Goal: Task Accomplishment & Management: Manage account settings

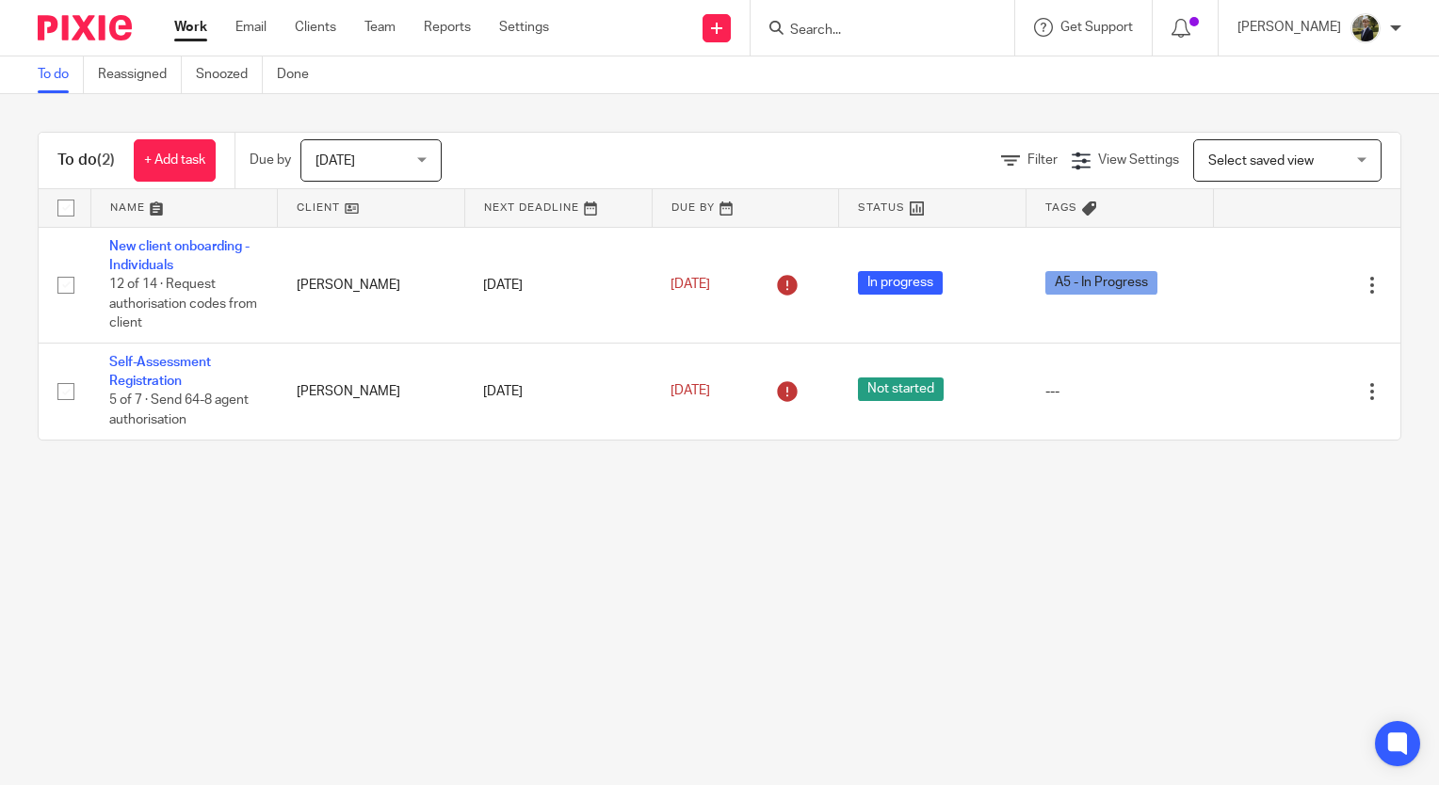
click at [868, 31] on input "Search" at bounding box center [873, 31] width 170 height 17
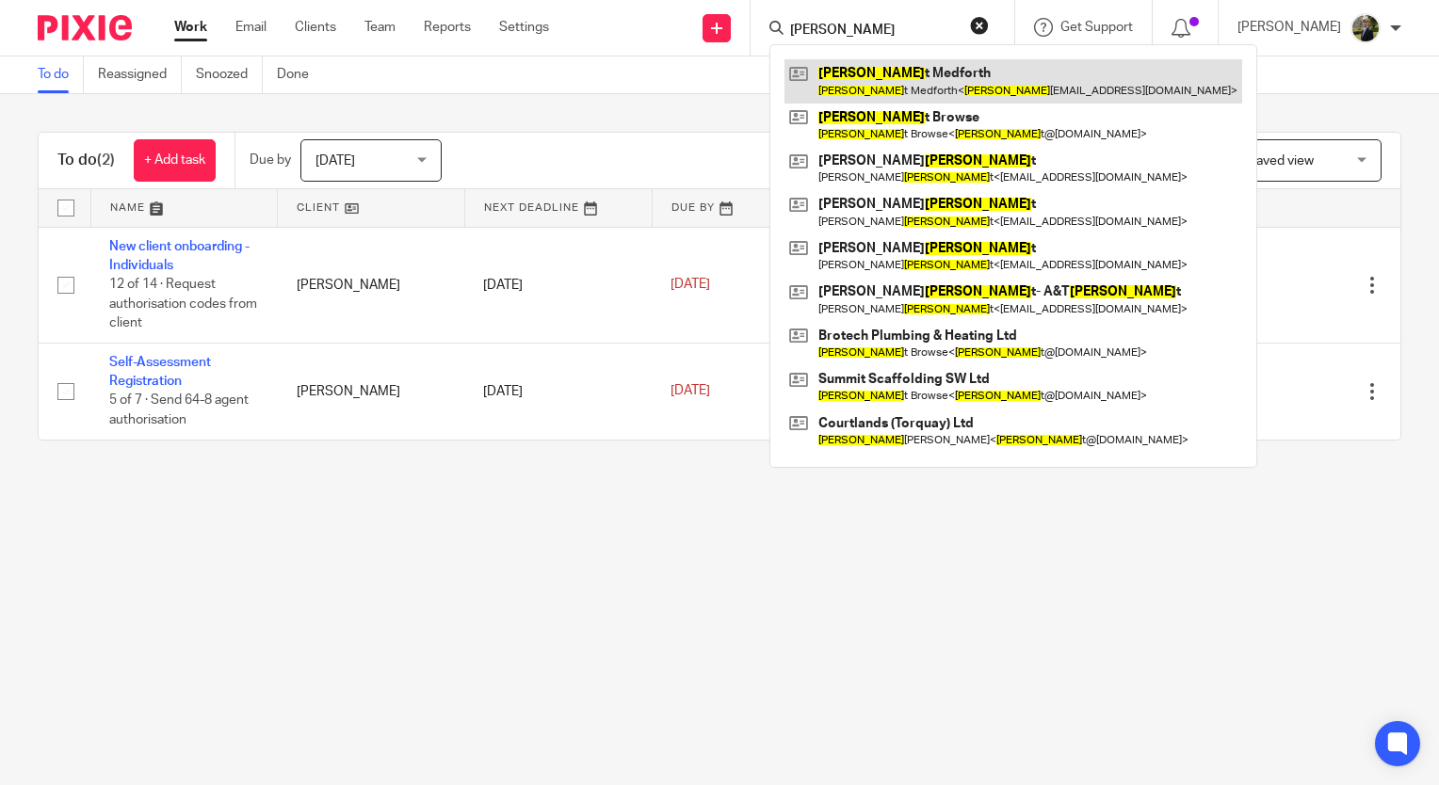
type input "elliot"
click at [929, 66] on link at bounding box center [1014, 80] width 458 height 43
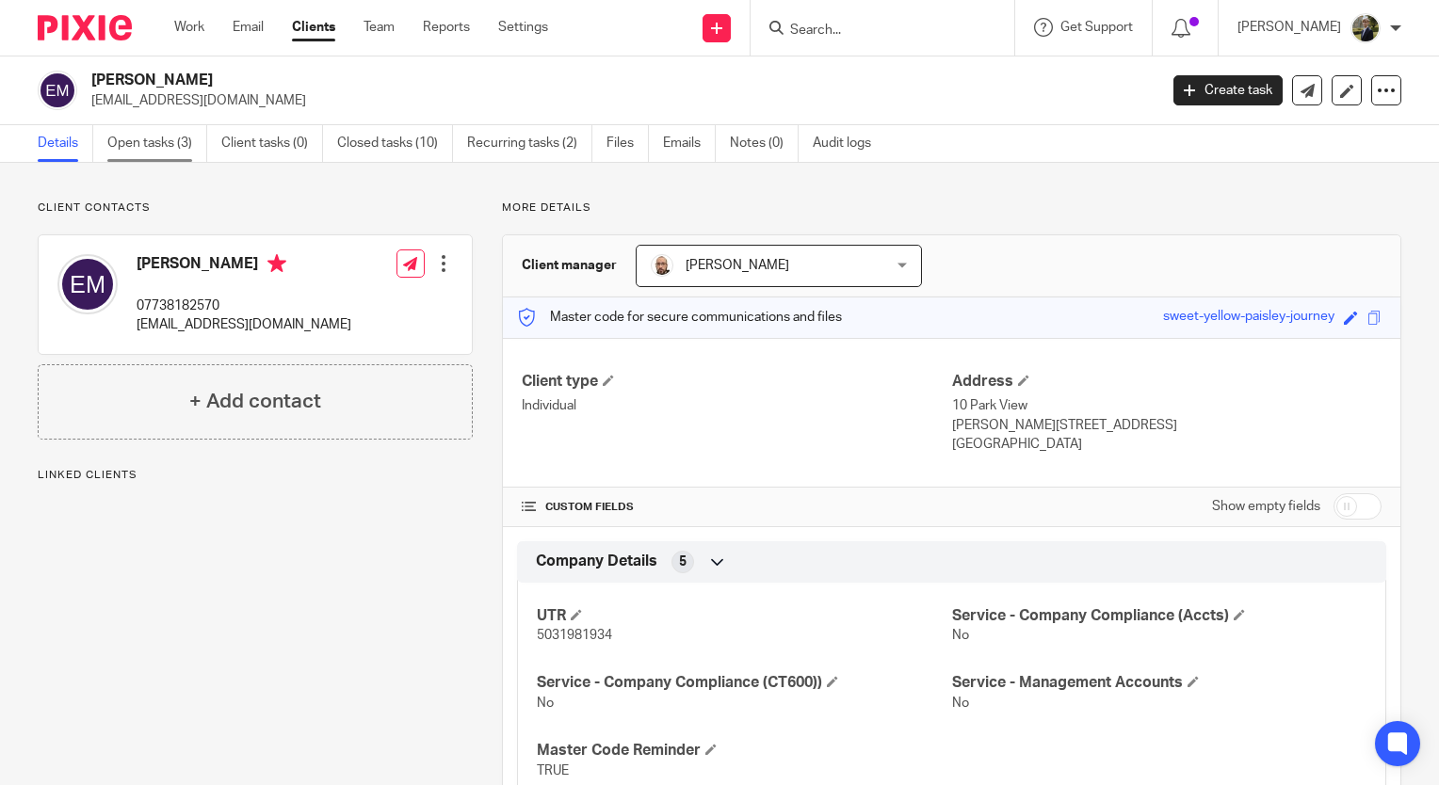
click at [162, 143] on link "Open tasks (3)" at bounding box center [157, 143] width 100 height 37
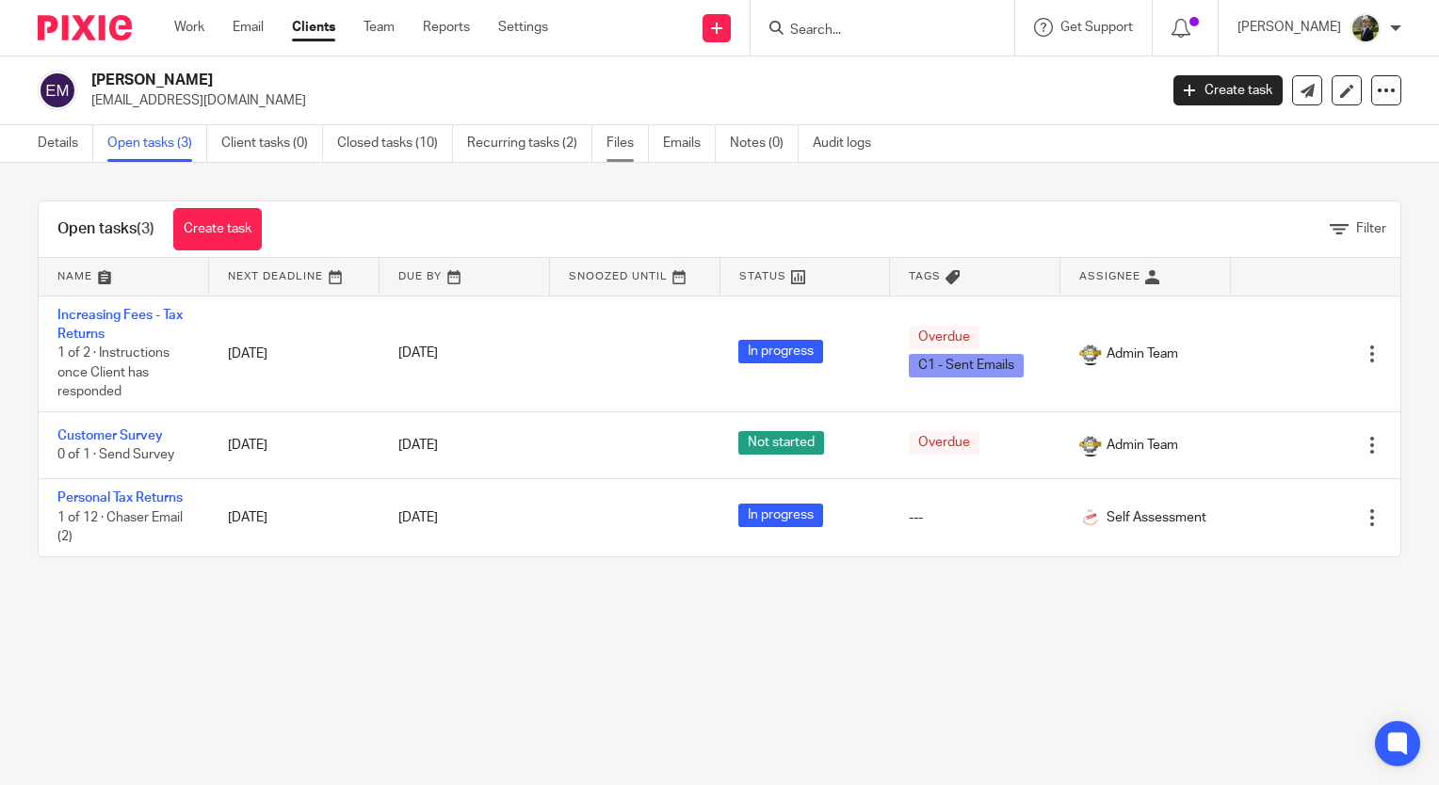
click at [625, 145] on link "Files" at bounding box center [628, 143] width 42 height 37
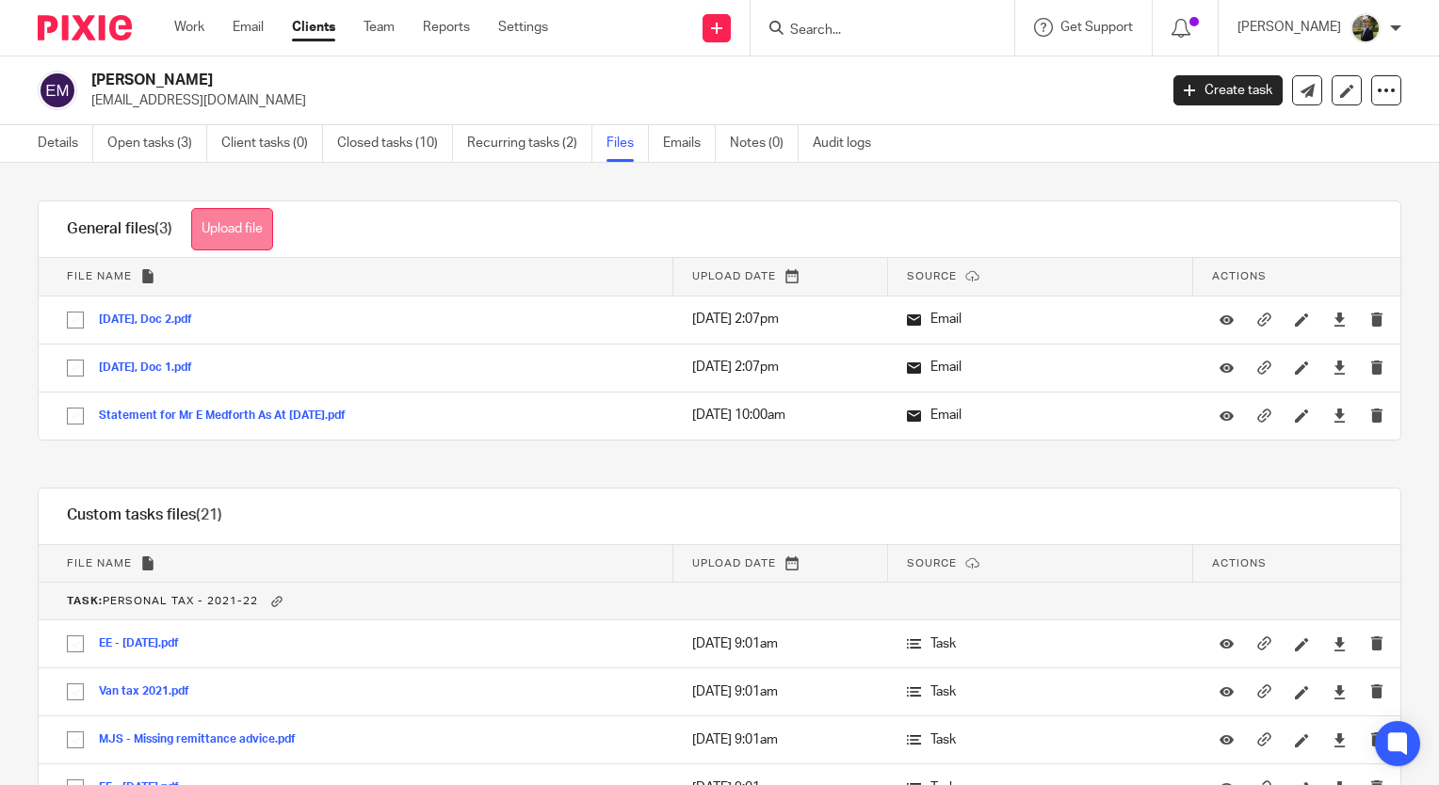
click at [241, 221] on button "Upload file" at bounding box center [232, 229] width 82 height 42
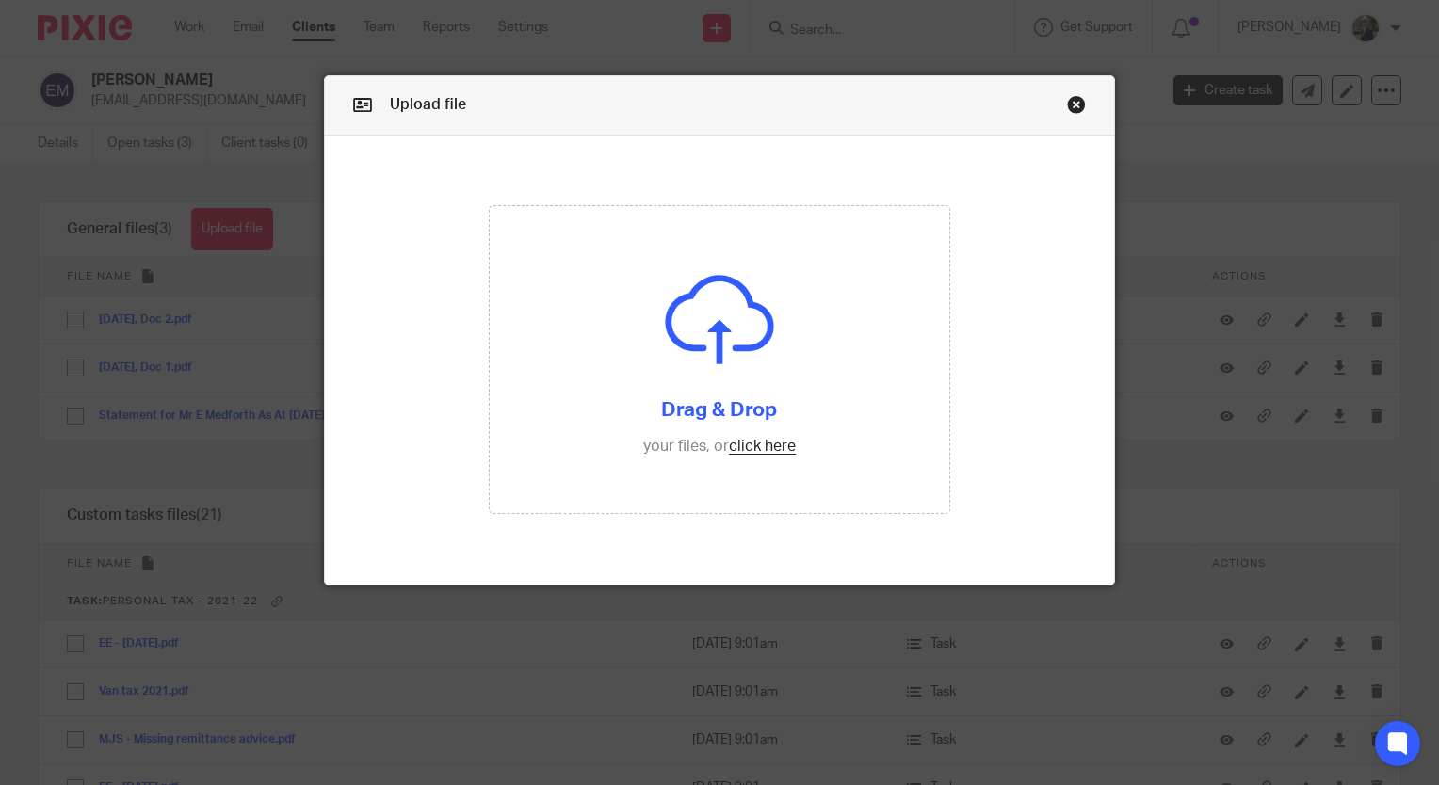
click at [1070, 98] on link "Close this dialog window" at bounding box center [1076, 107] width 19 height 25
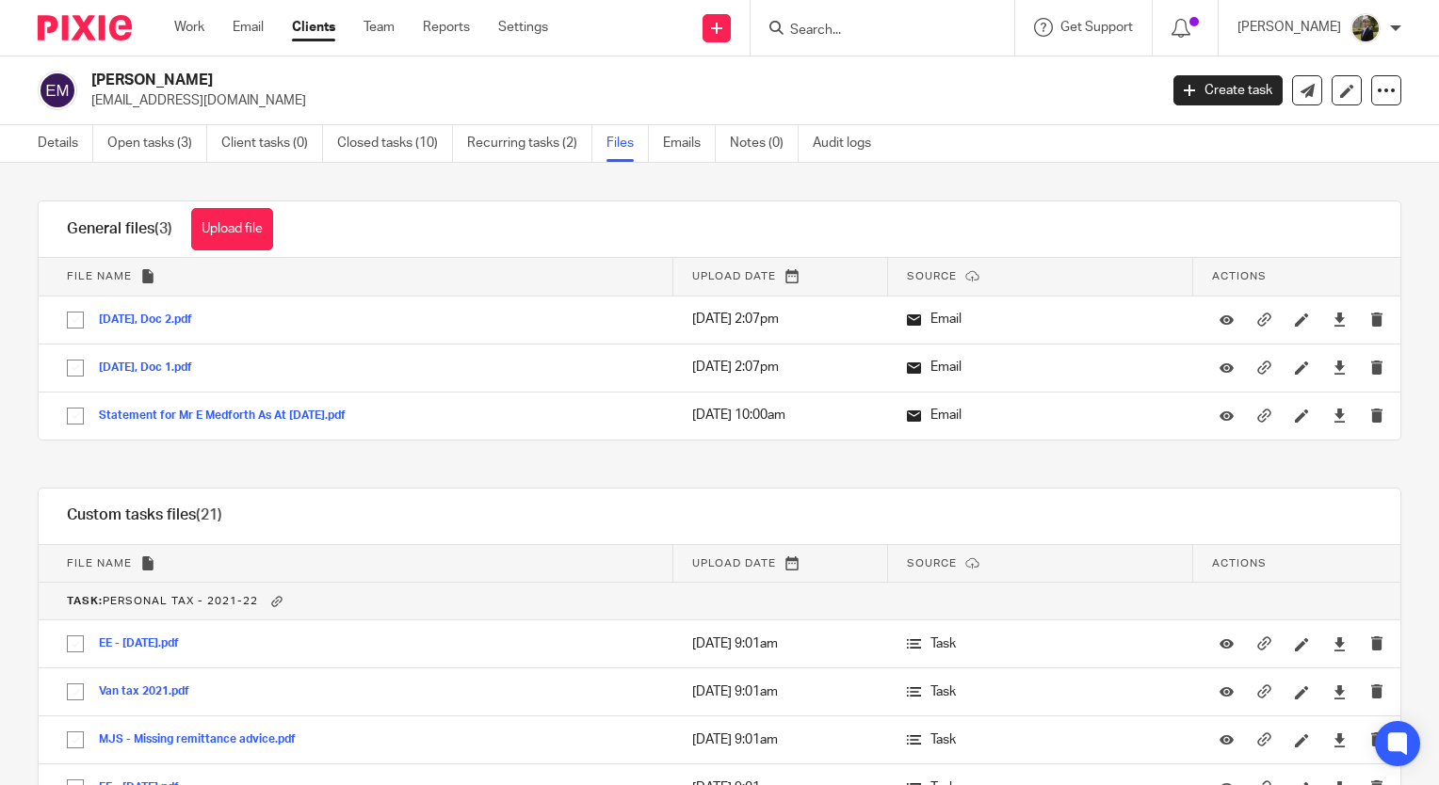
click at [241, 242] on button "Upload file" at bounding box center [232, 229] width 82 height 42
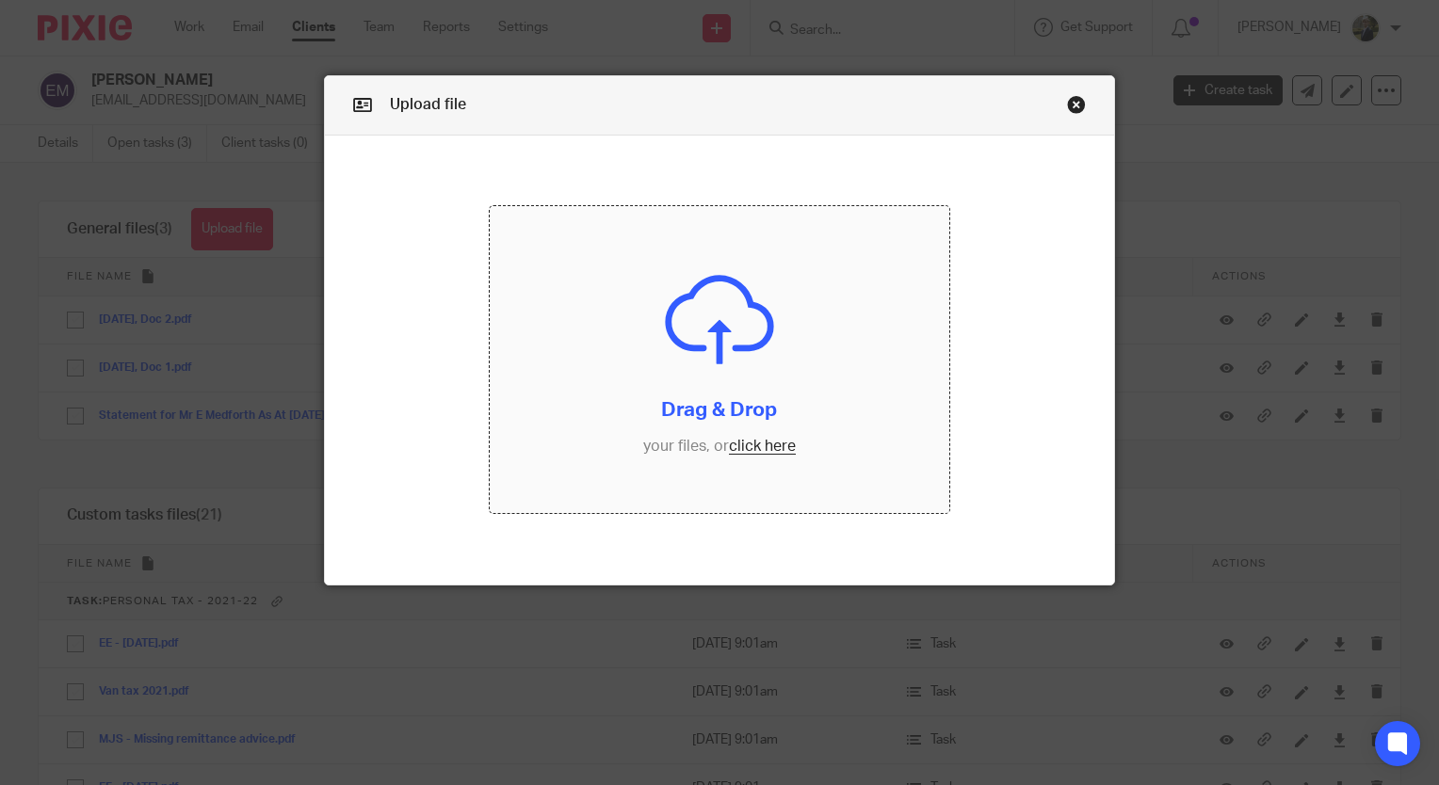
click at [759, 315] on input "file" at bounding box center [719, 359] width 459 height 307
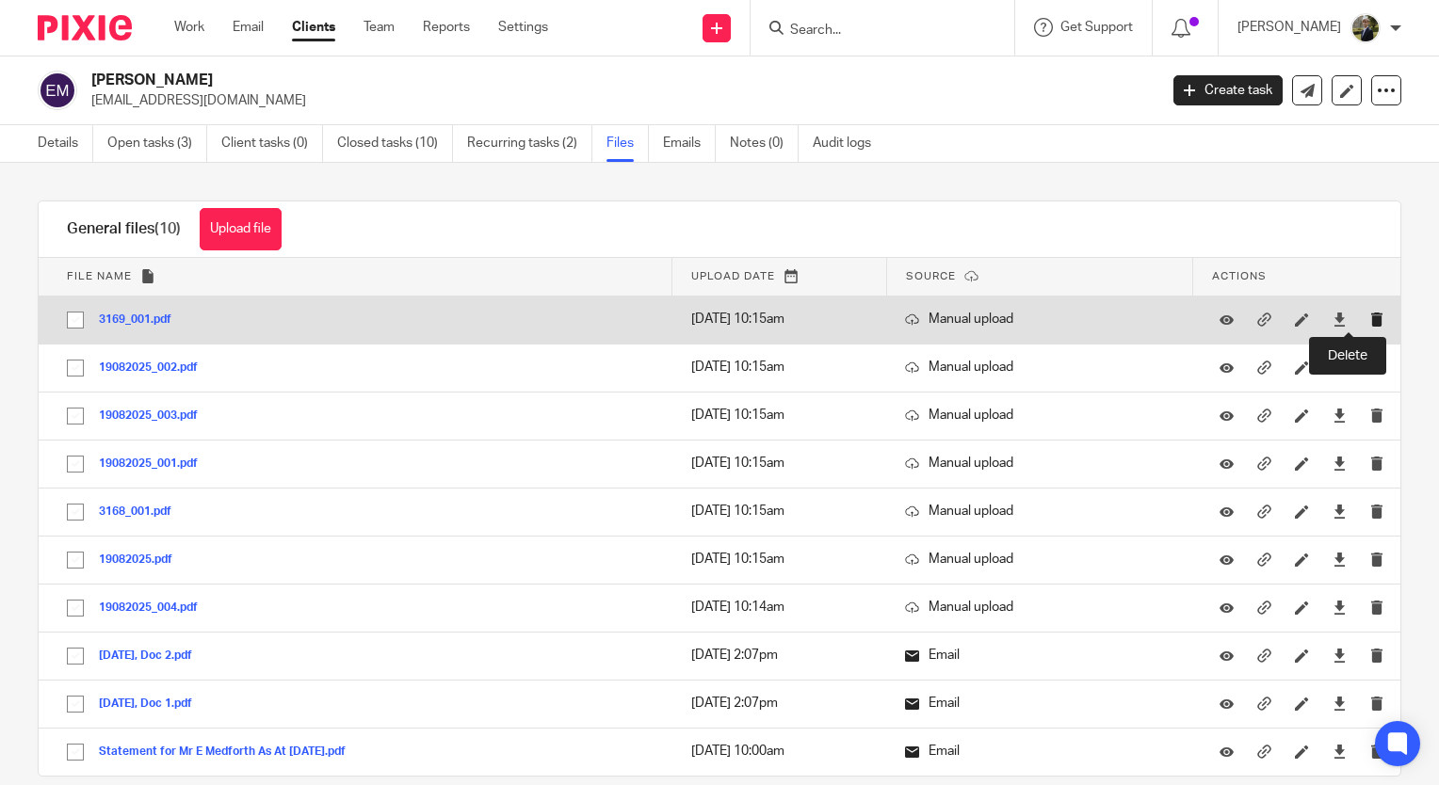
click at [1370, 317] on icon "submit" at bounding box center [1377, 320] width 14 height 14
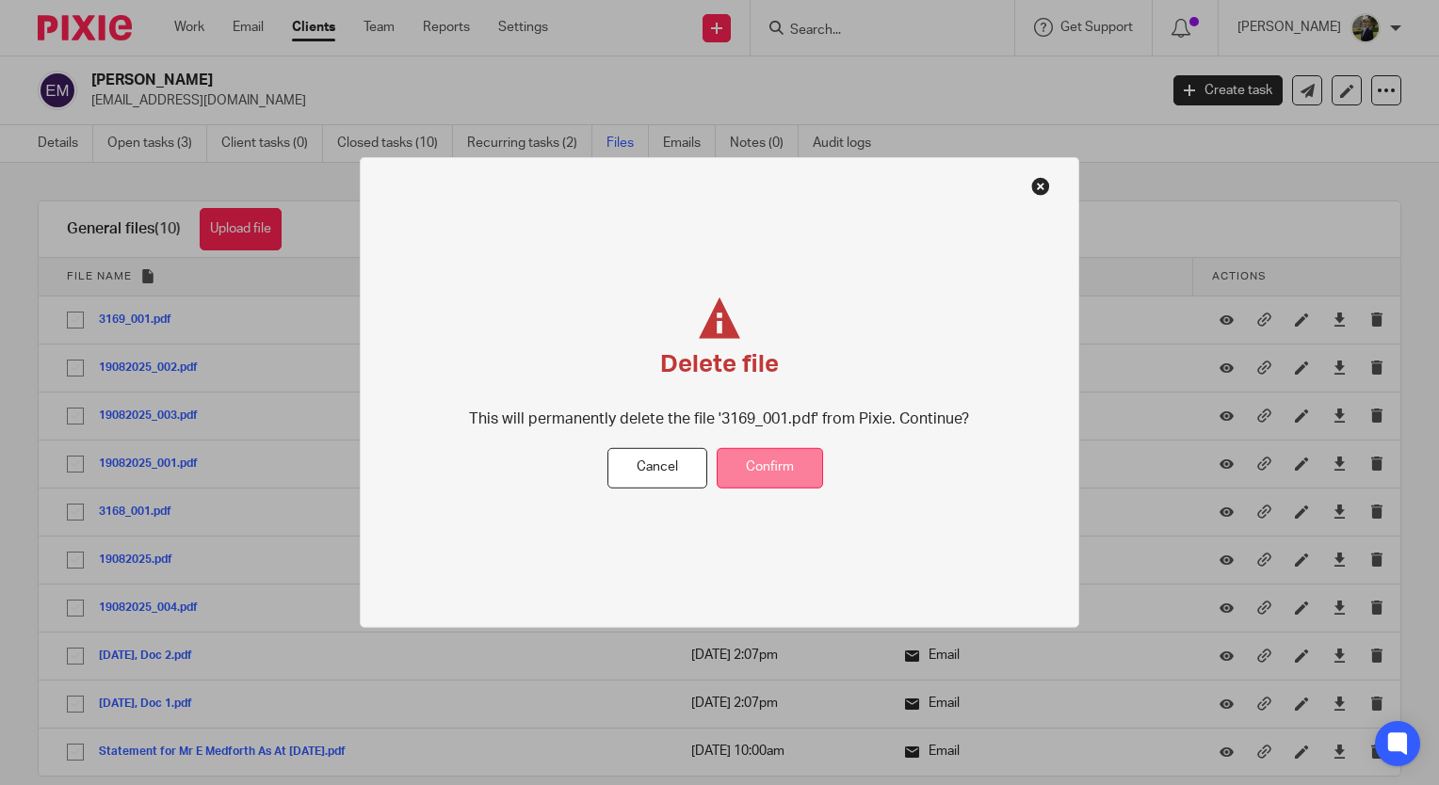
click at [786, 470] on button "Confirm" at bounding box center [770, 468] width 106 height 40
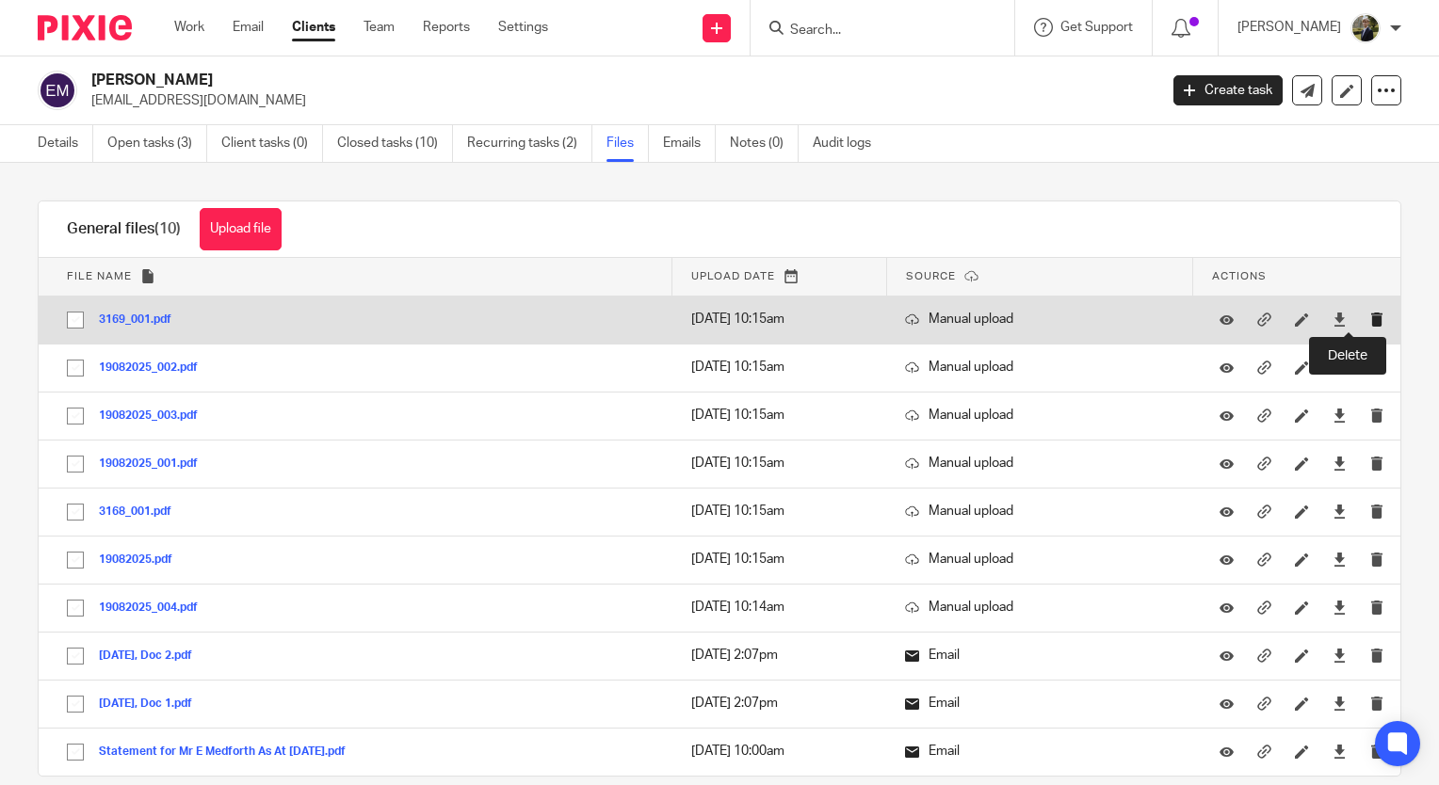
click at [1370, 319] on icon "submit" at bounding box center [1377, 320] width 14 height 14
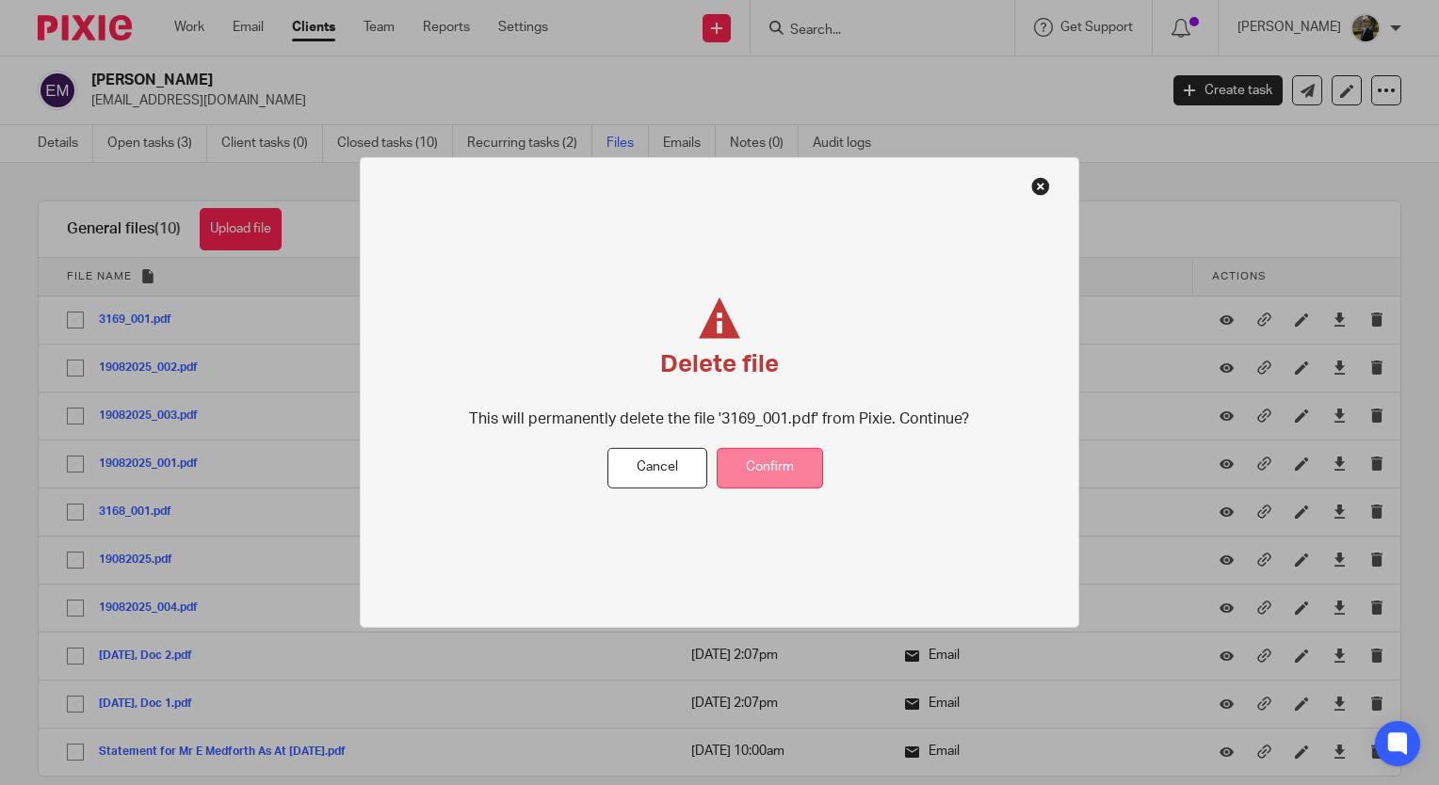
click at [796, 470] on button "Confirm" at bounding box center [770, 468] width 106 height 40
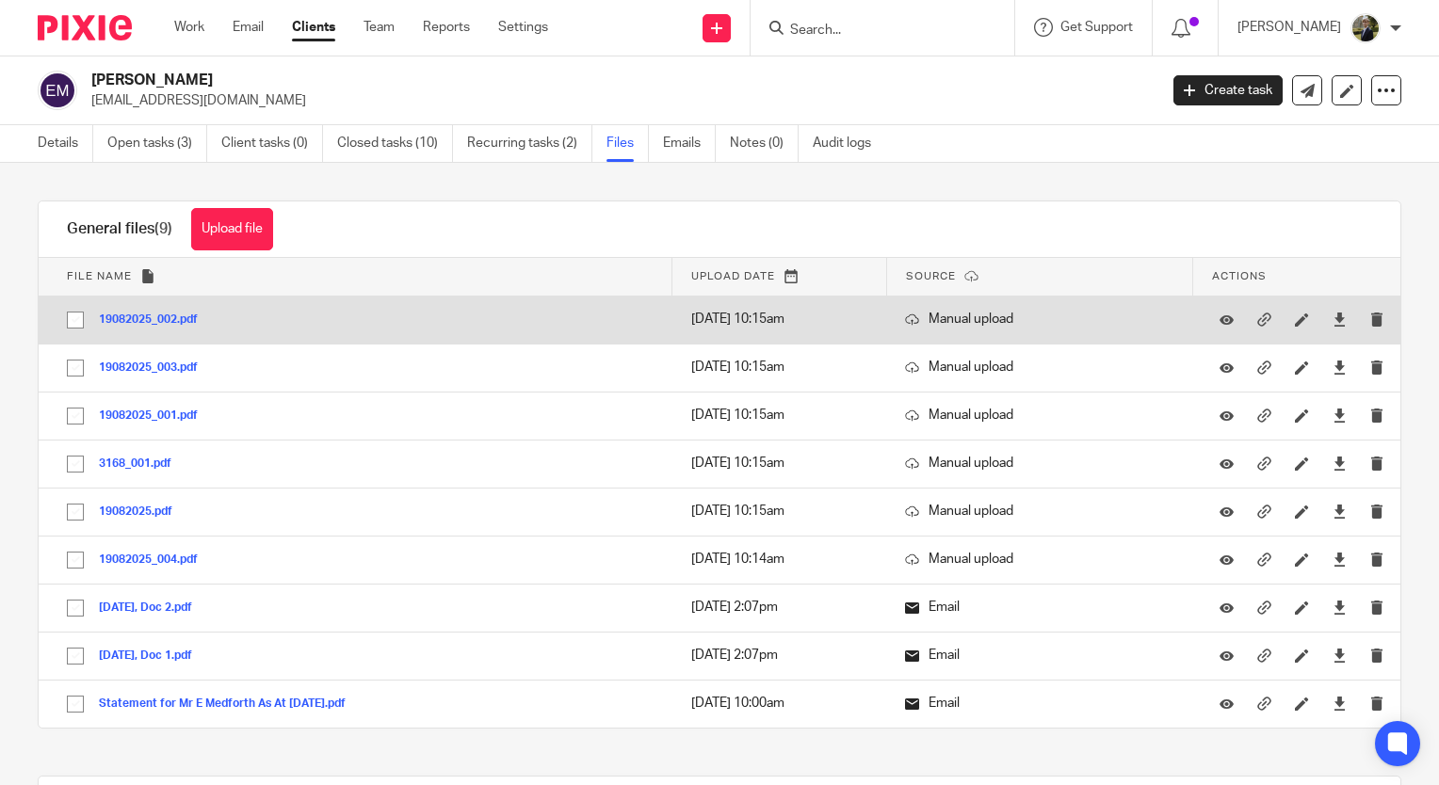
click at [1346, 296] on td at bounding box center [1296, 320] width 207 height 48
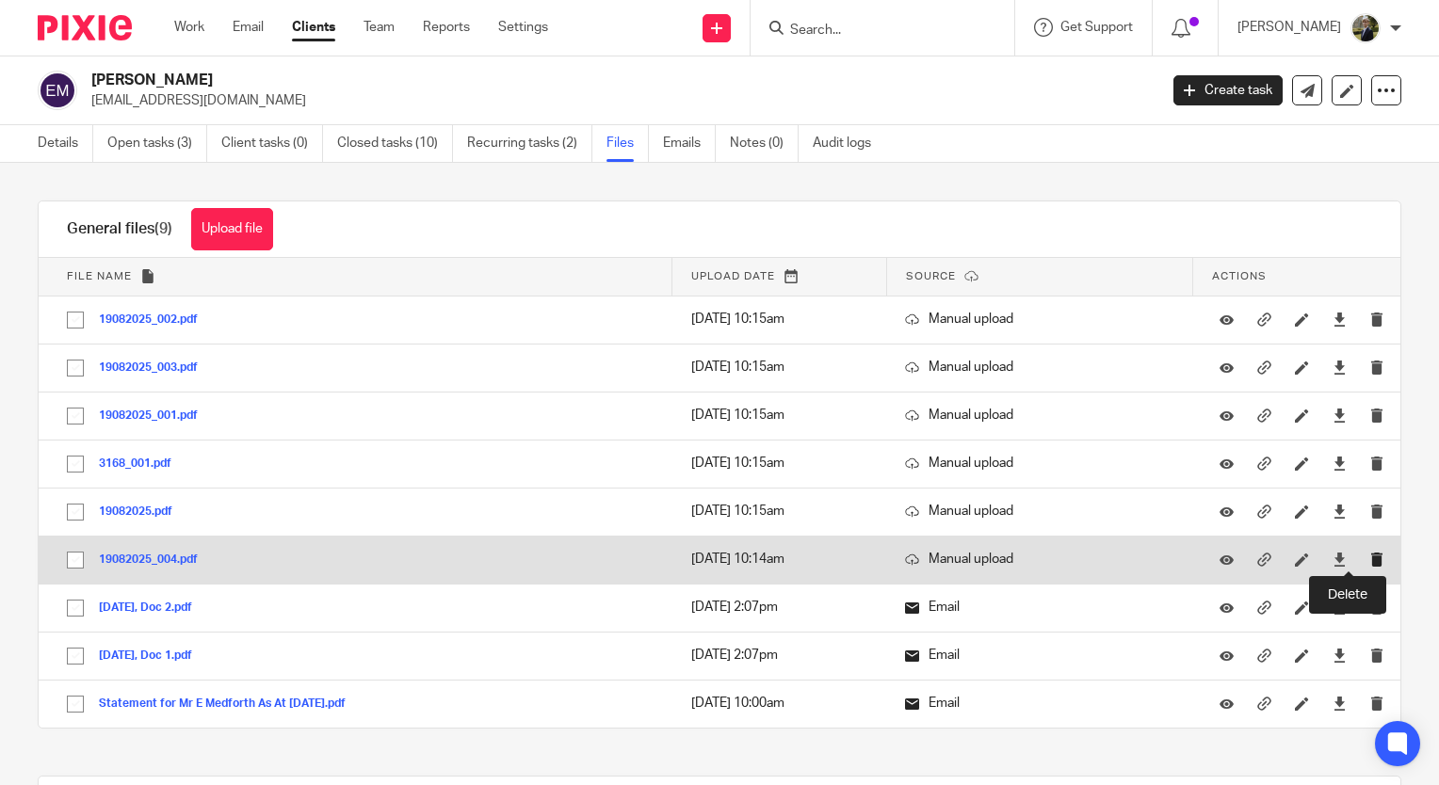
click at [1370, 560] on icon "submit" at bounding box center [1377, 560] width 14 height 14
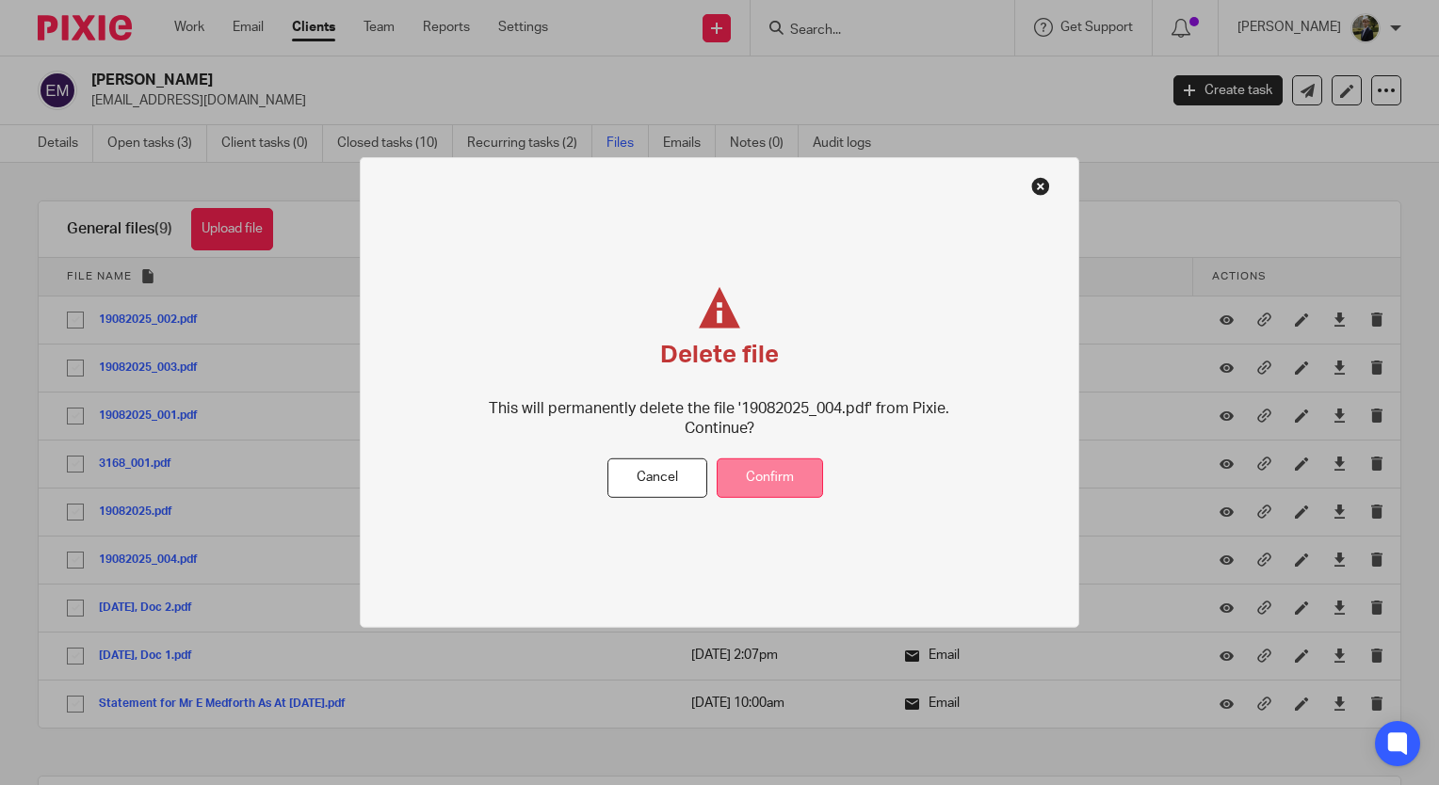
click at [793, 468] on button "Confirm" at bounding box center [770, 478] width 106 height 40
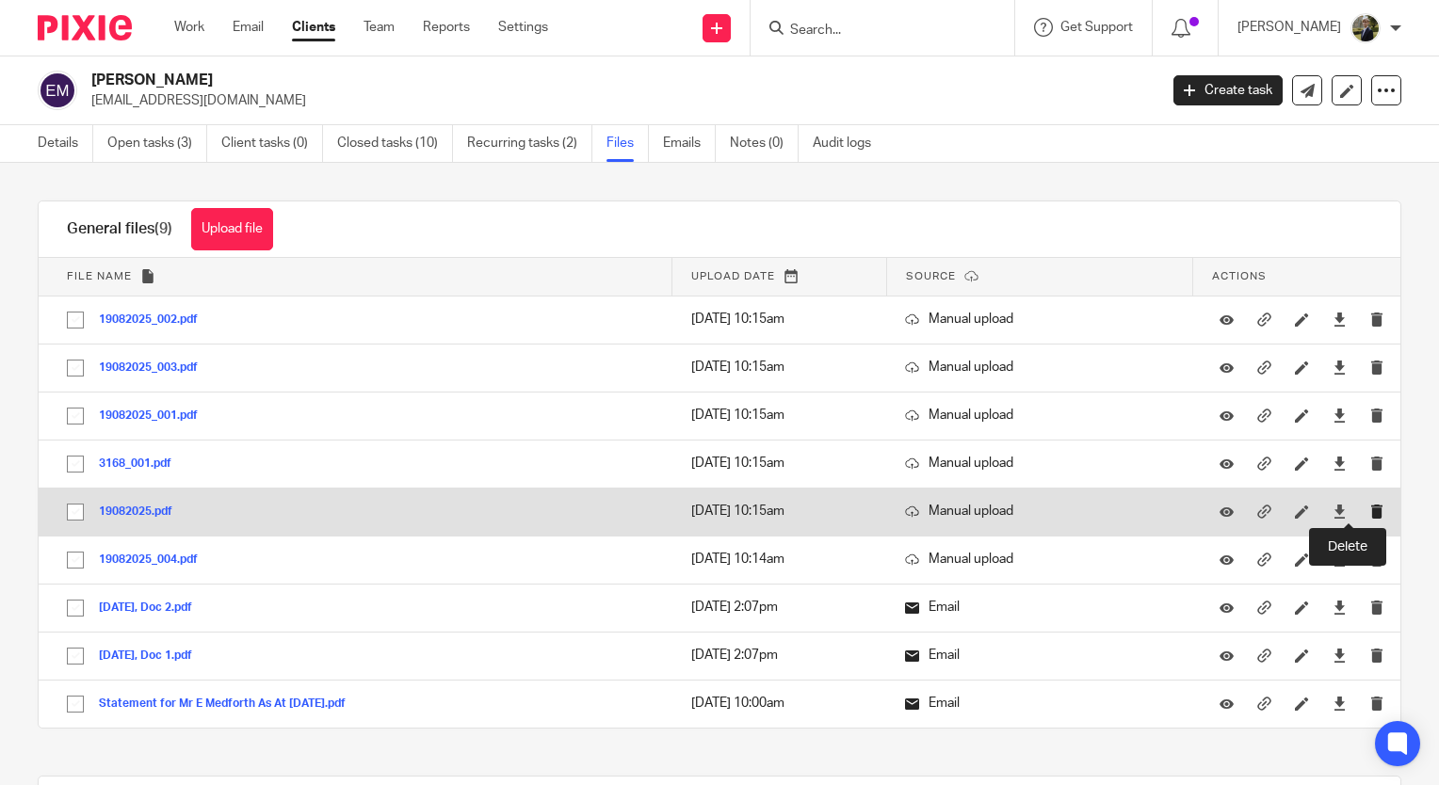
click at [1370, 514] on icon "submit" at bounding box center [1377, 512] width 14 height 14
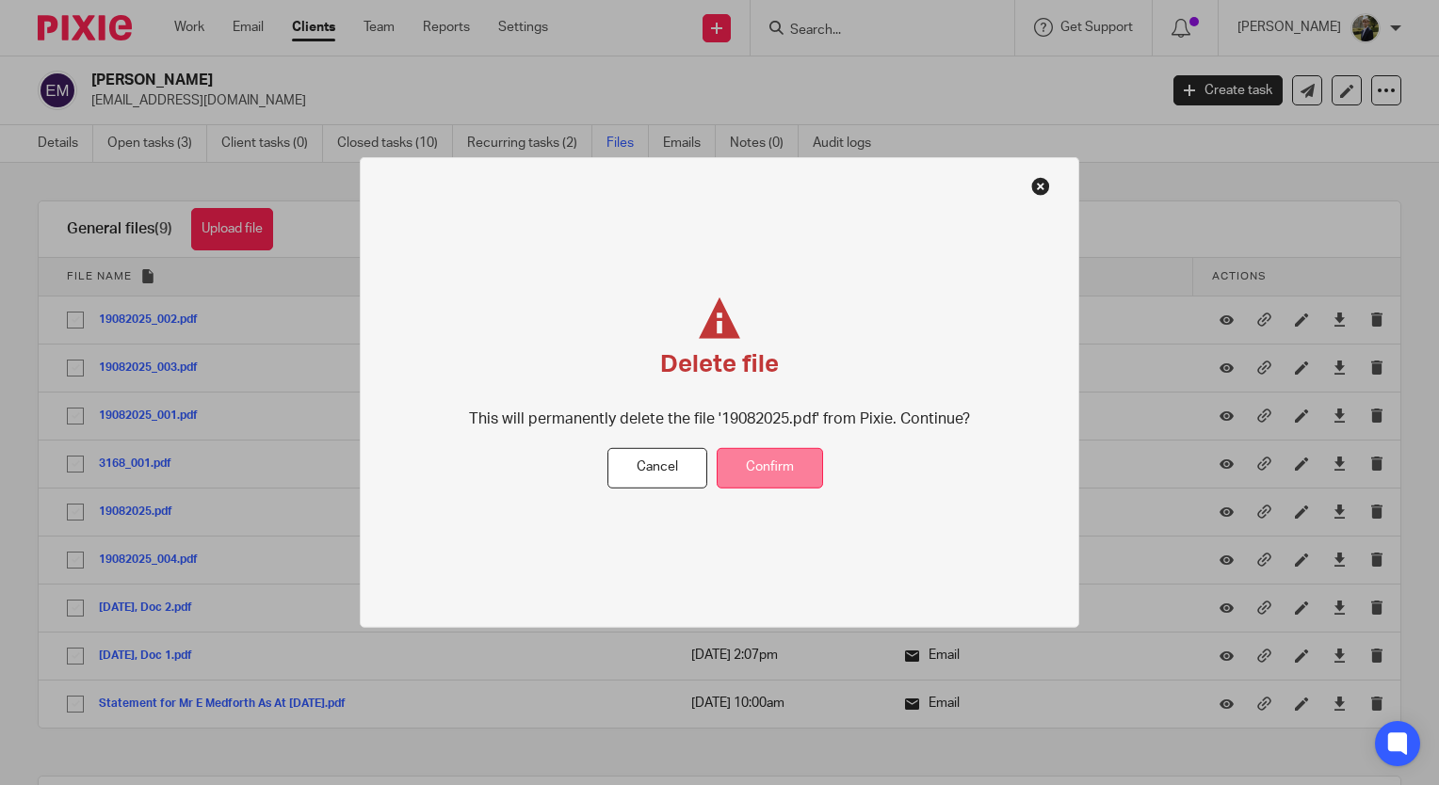
click at [789, 461] on button "Confirm" at bounding box center [770, 468] width 106 height 40
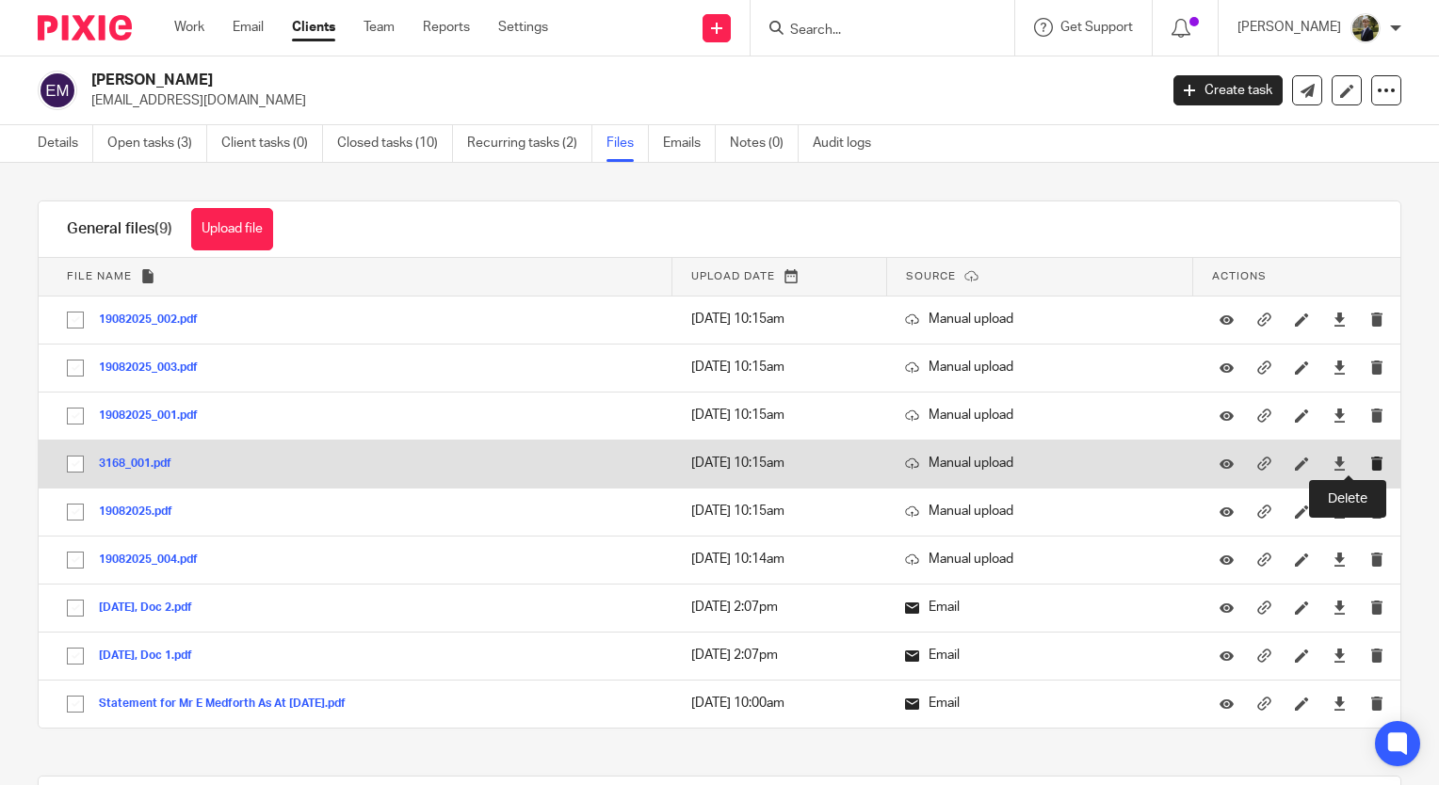
click at [1370, 461] on icon "submit" at bounding box center [1377, 464] width 14 height 14
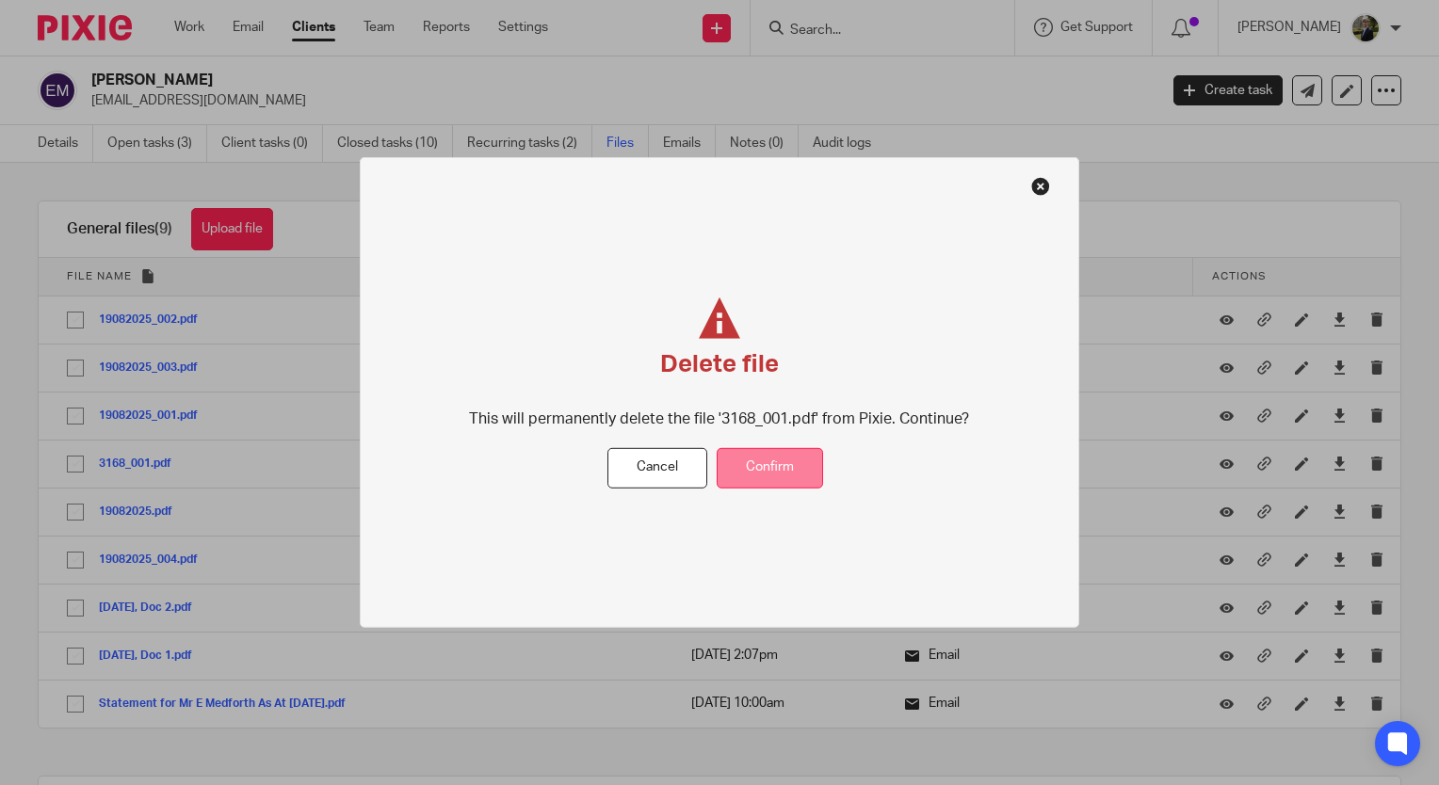
click at [757, 467] on button "Confirm" at bounding box center [770, 468] width 106 height 40
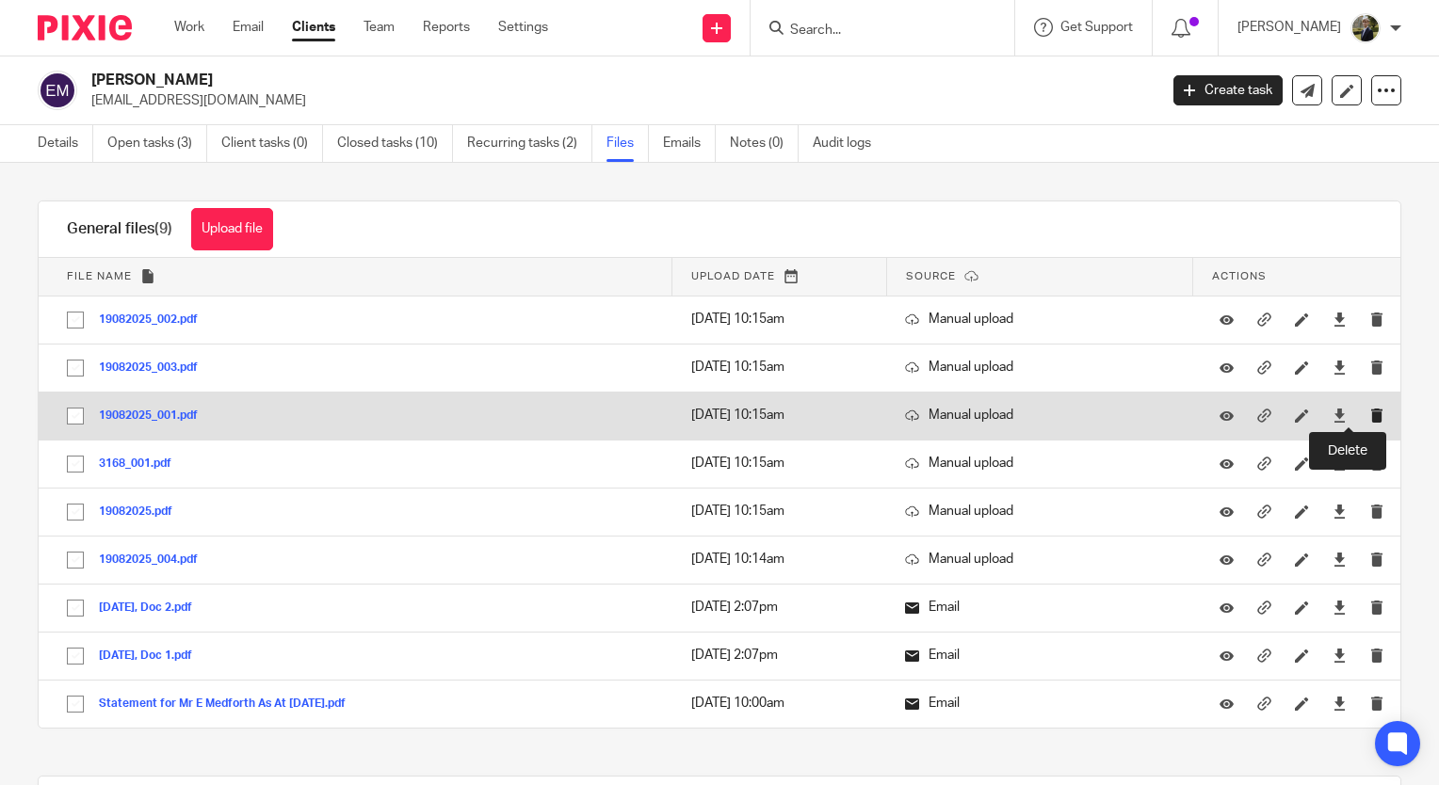
click at [1370, 414] on icon "submit" at bounding box center [1377, 416] width 14 height 14
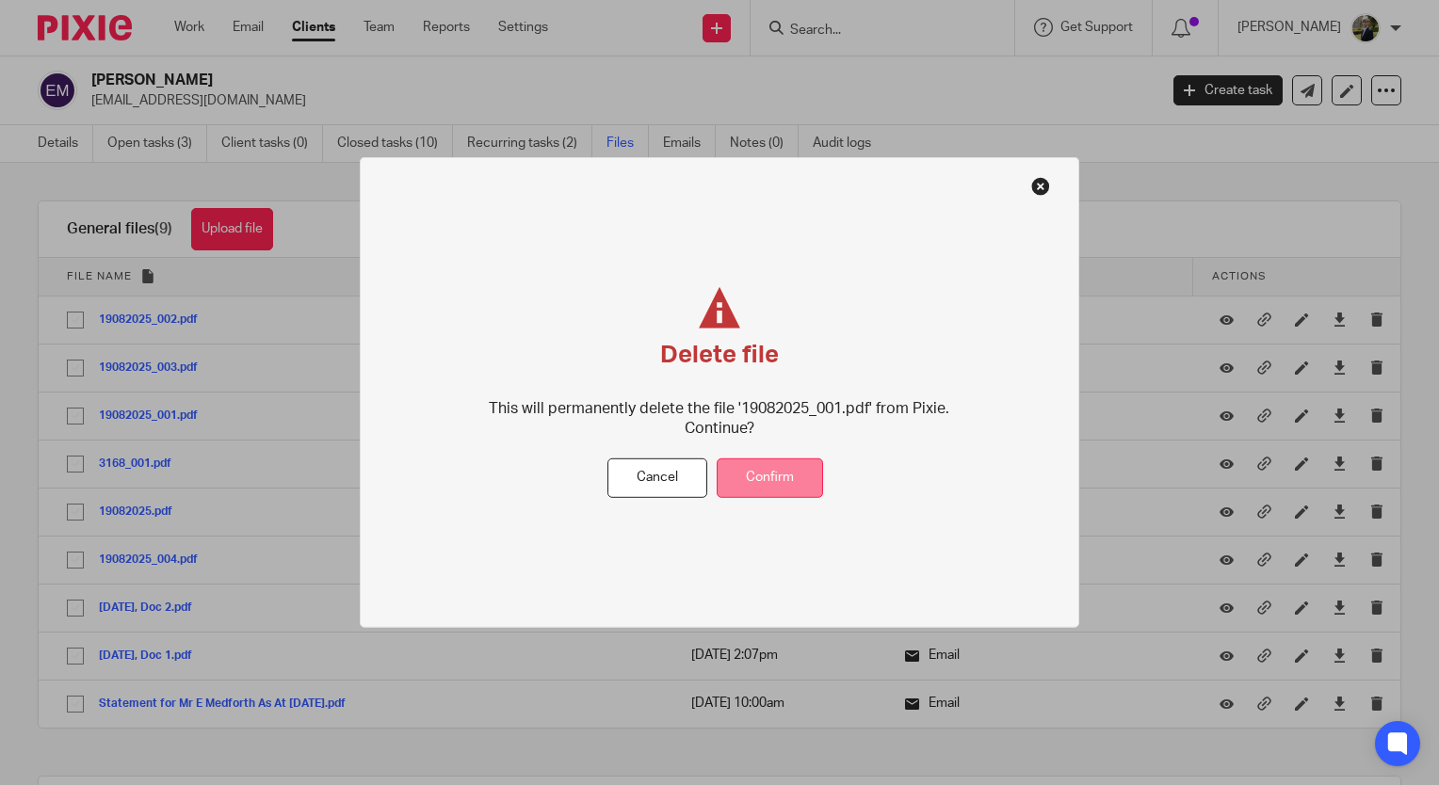
click at [777, 465] on button "Confirm" at bounding box center [770, 478] width 106 height 40
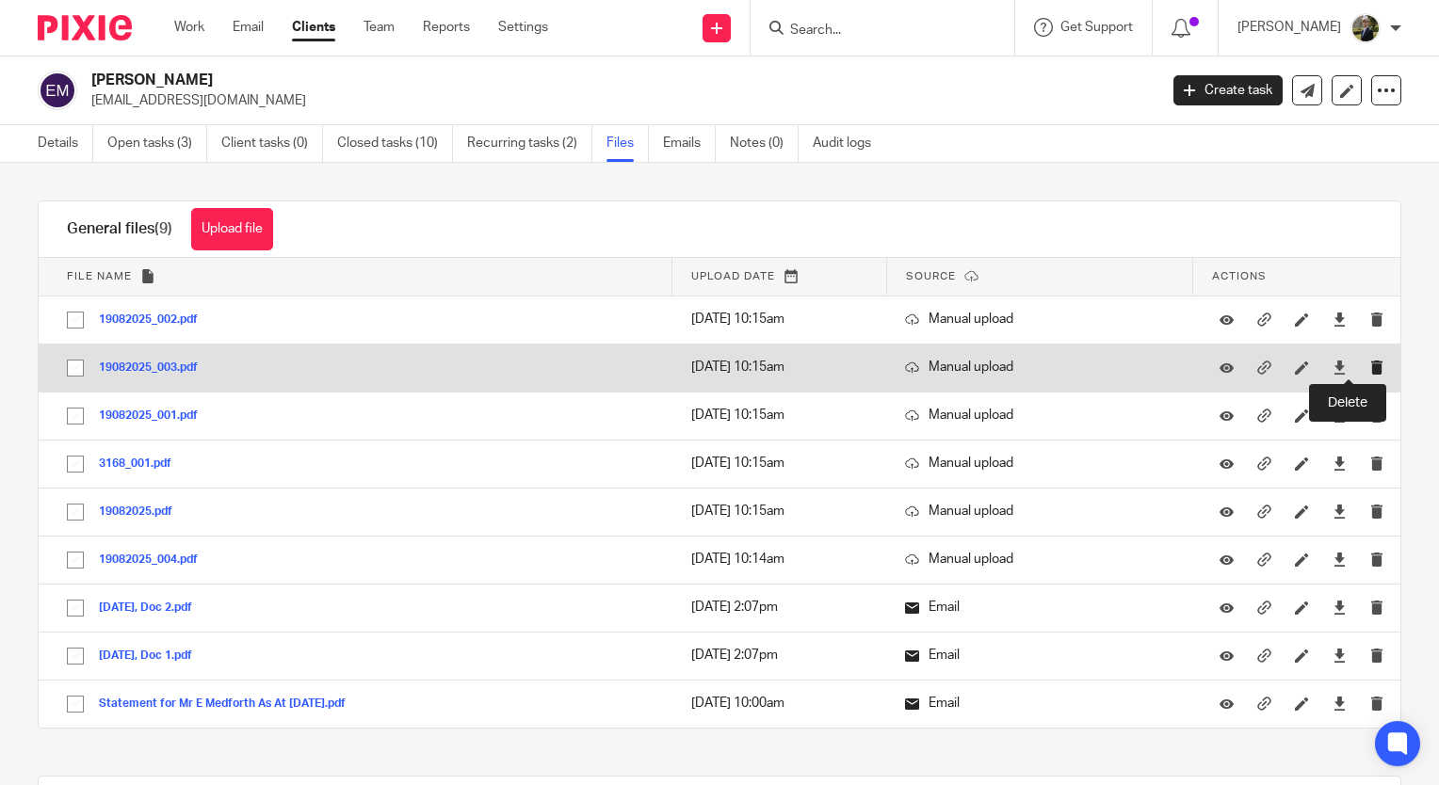
click at [1370, 361] on icon "submit" at bounding box center [1377, 368] width 14 height 14
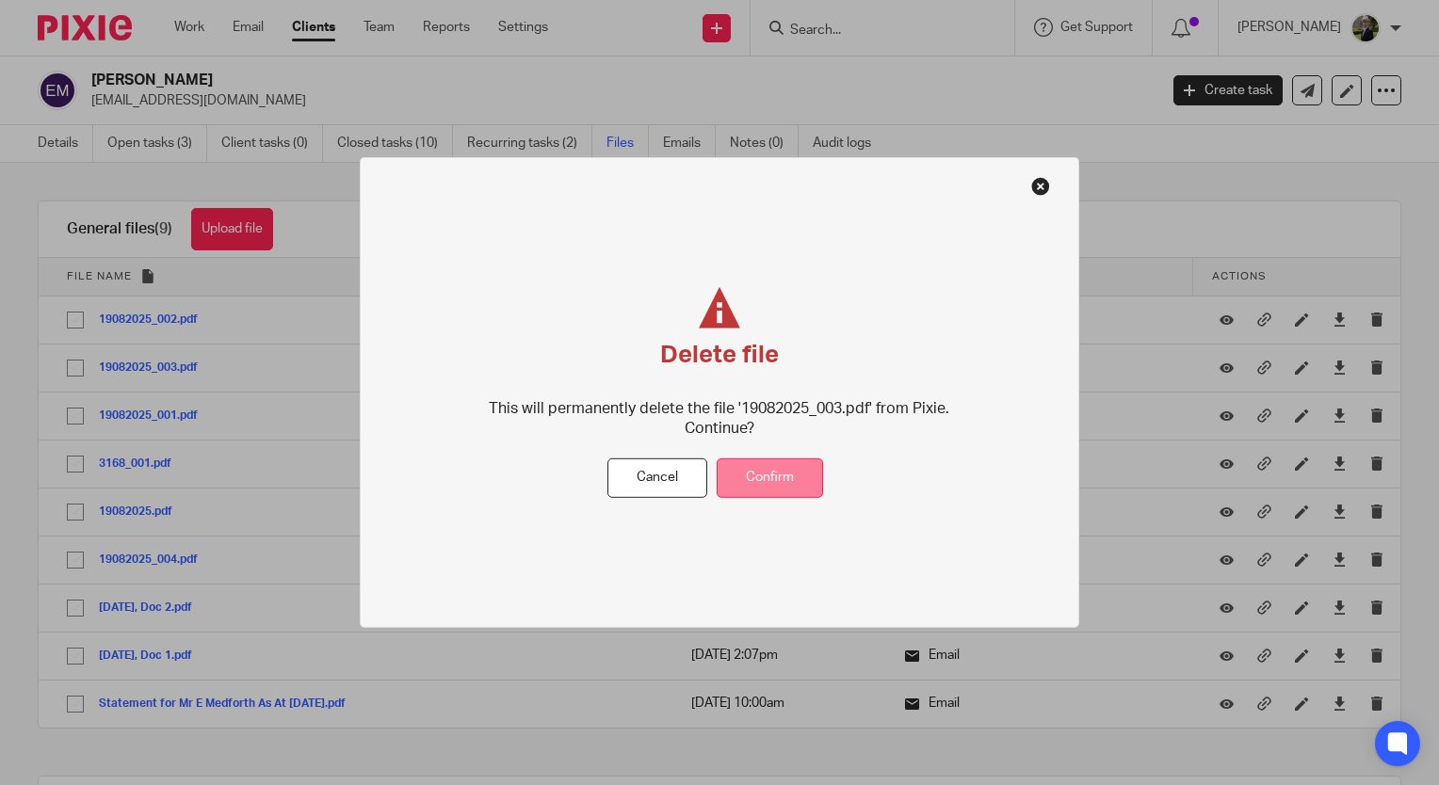
click at [759, 477] on button "Confirm" at bounding box center [770, 478] width 106 height 40
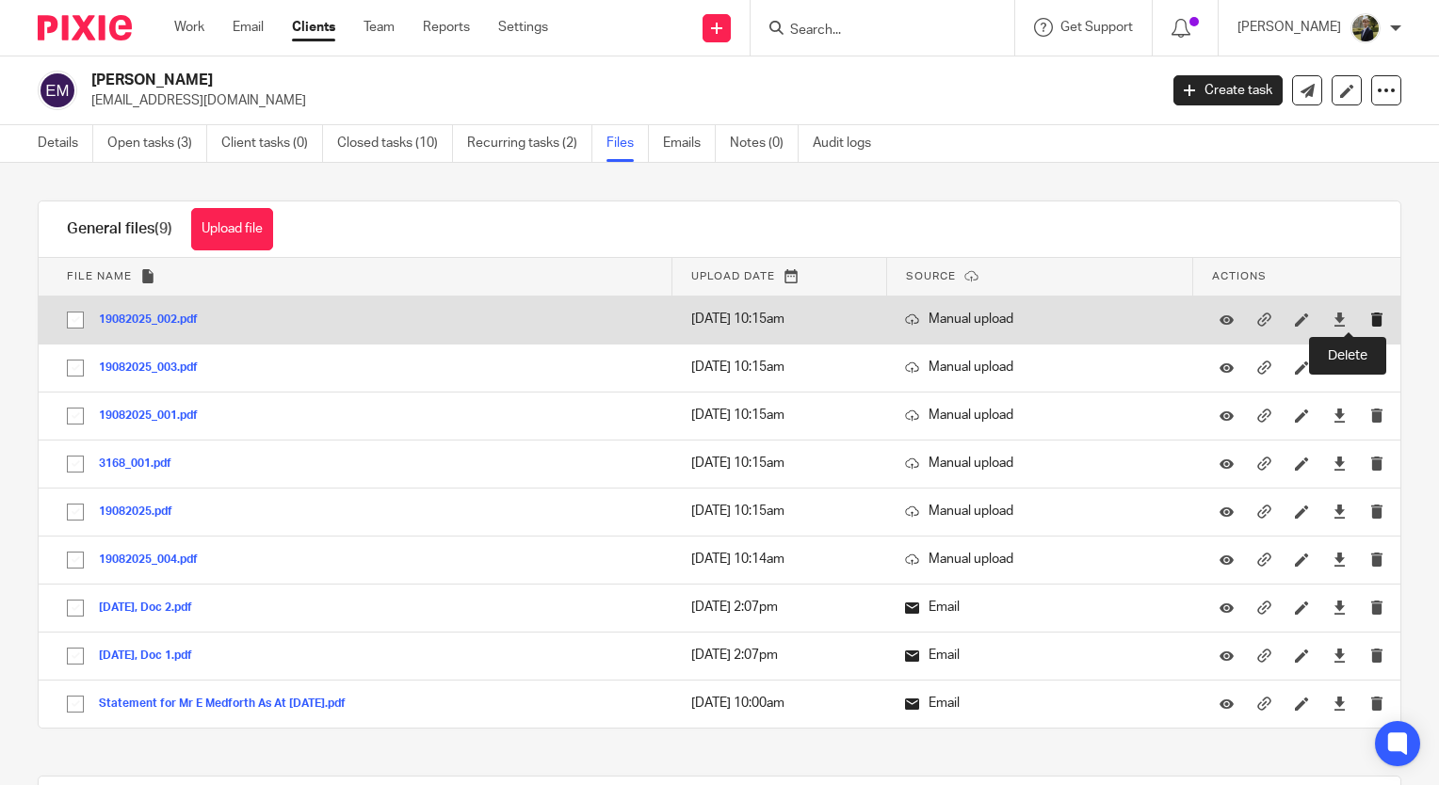
click at [1370, 316] on icon "submit" at bounding box center [1377, 320] width 14 height 14
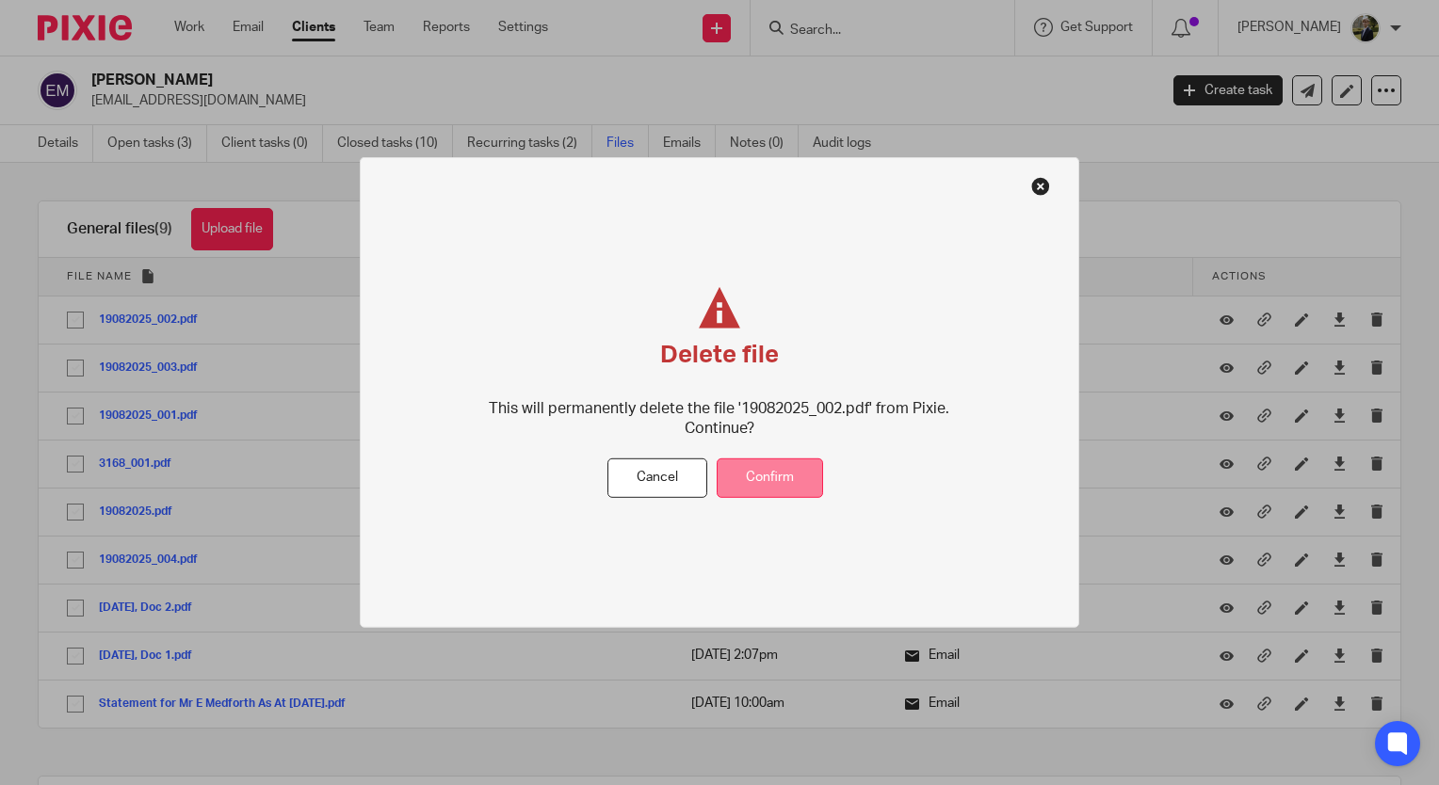
click at [767, 475] on button "Confirm" at bounding box center [770, 478] width 106 height 40
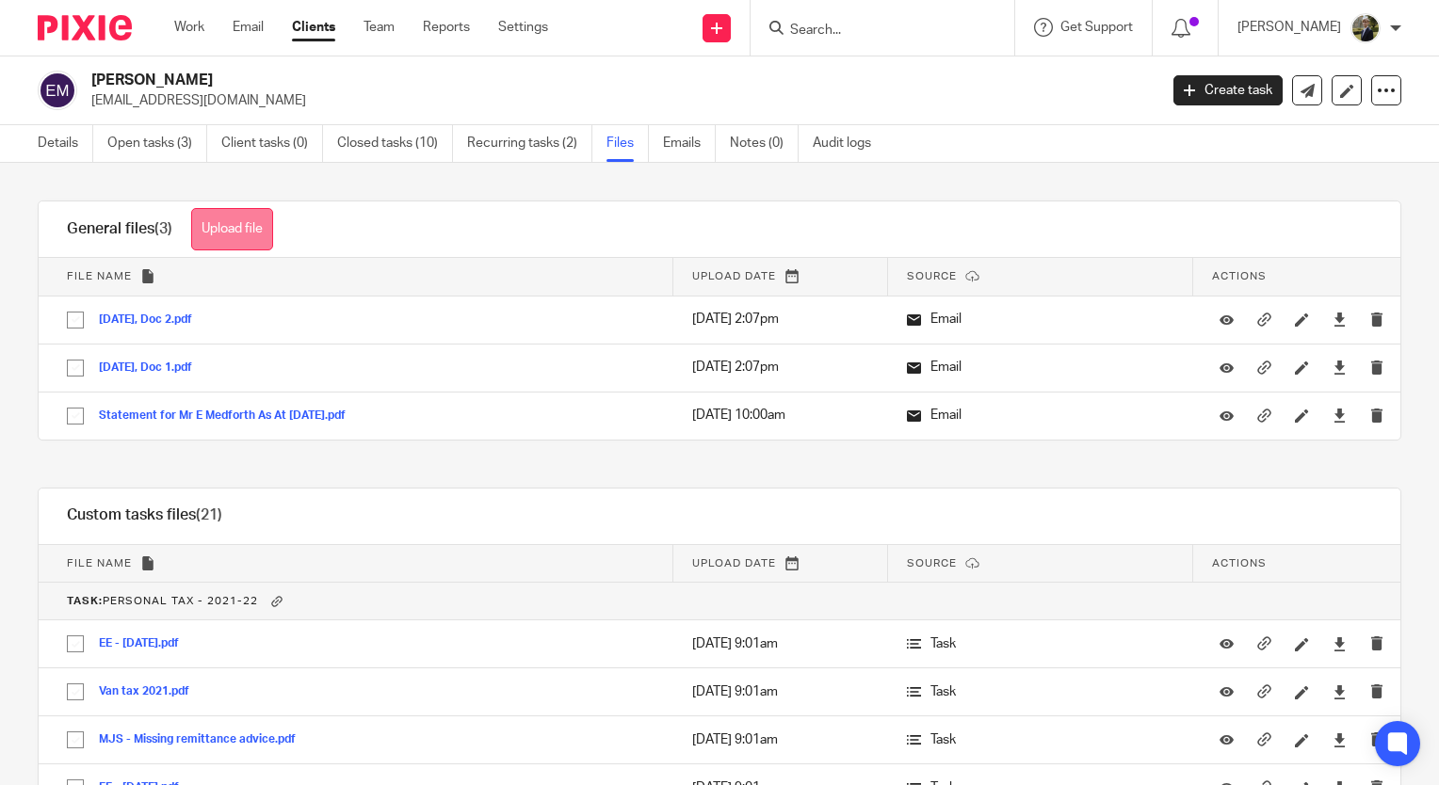
click at [264, 212] on button "Upload file" at bounding box center [232, 229] width 82 height 42
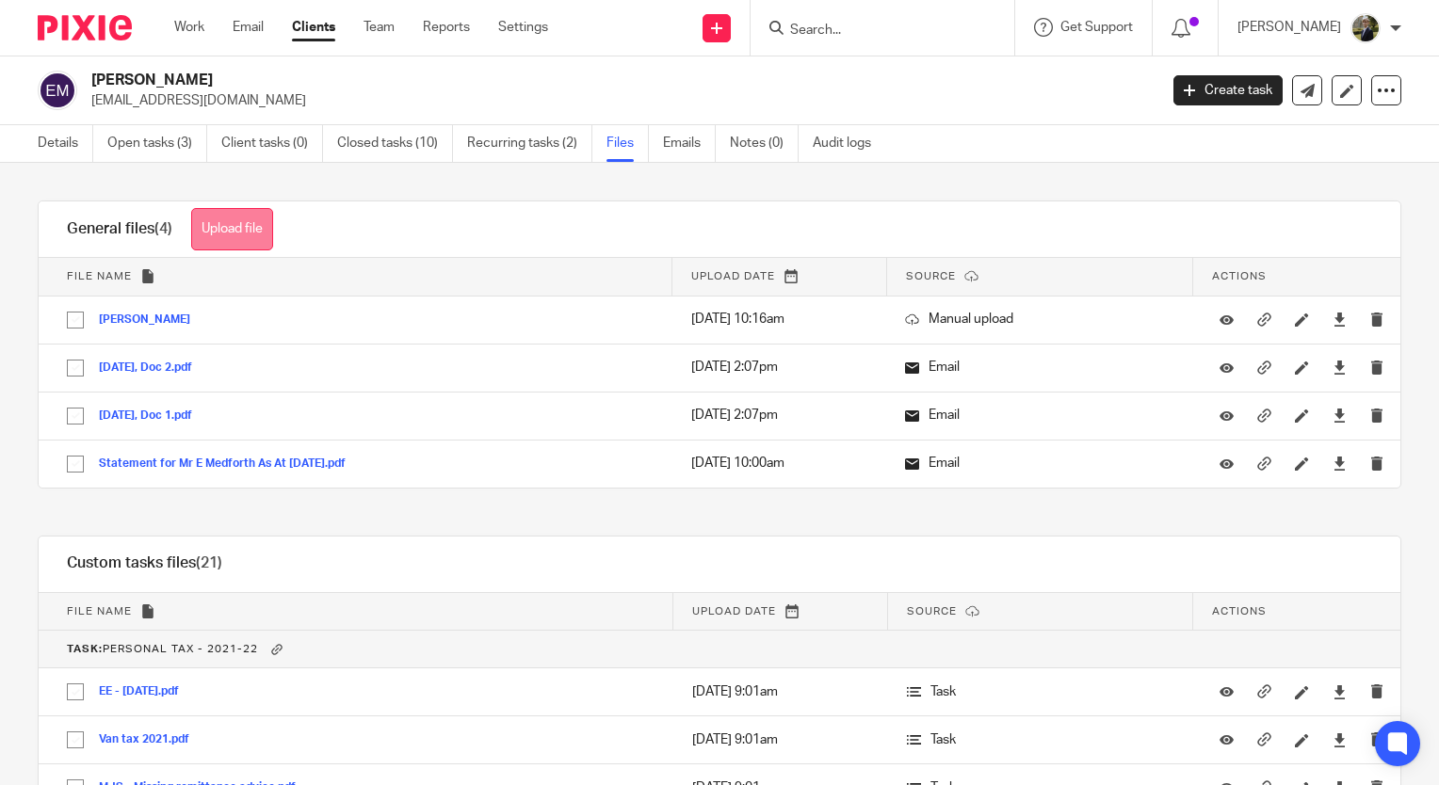
click at [232, 217] on button "Upload file" at bounding box center [232, 229] width 82 height 42
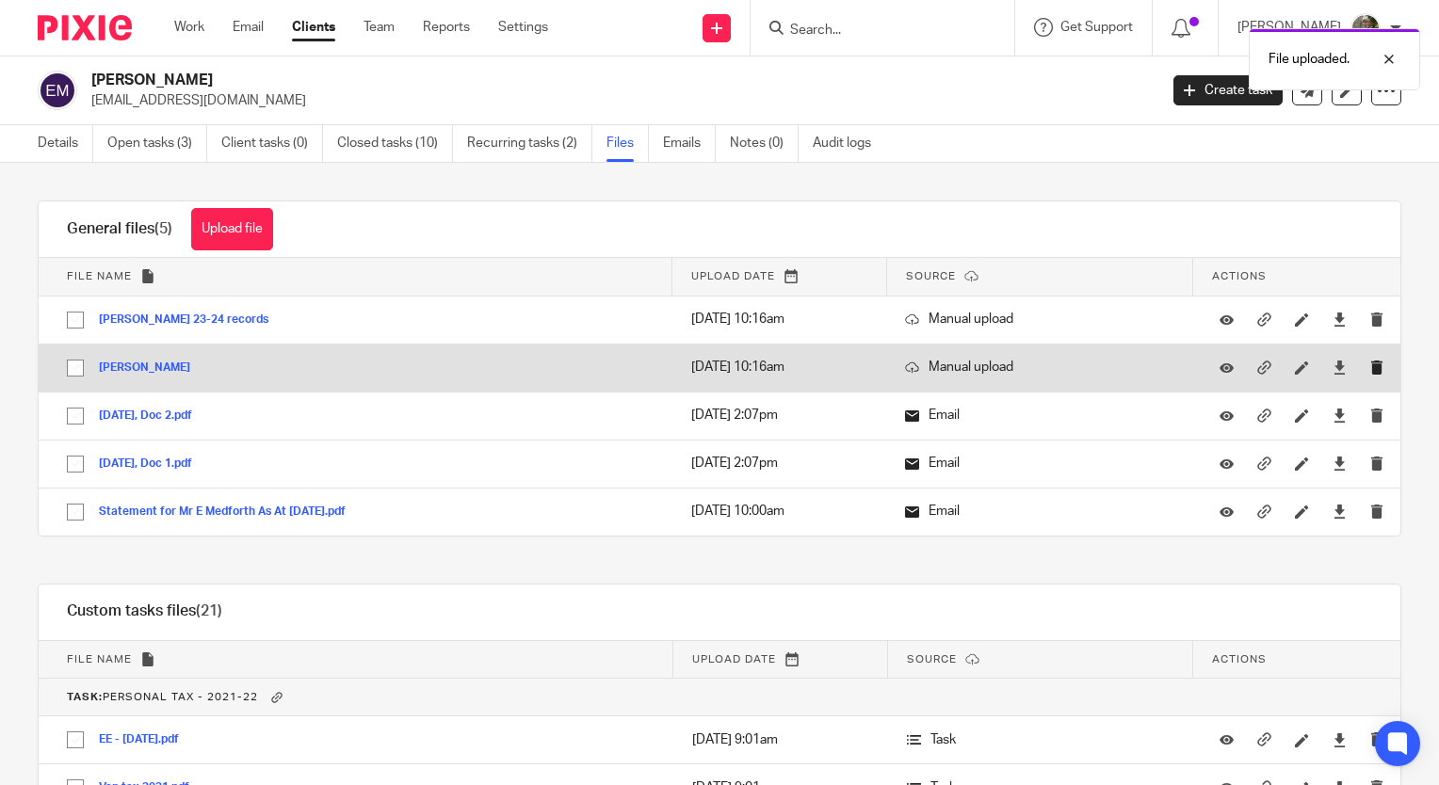
click at [1370, 371] on button "submit" at bounding box center [1384, 368] width 28 height 15
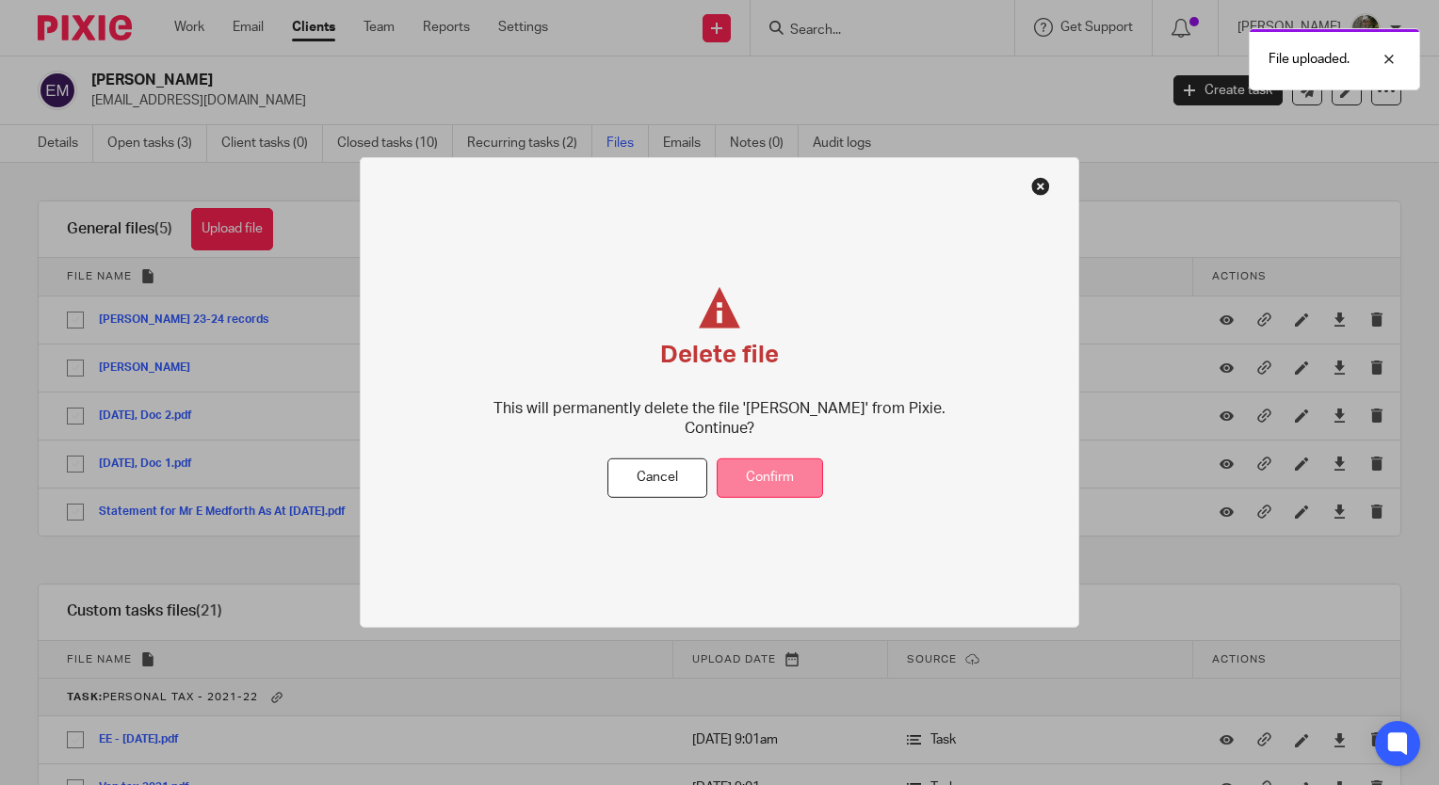
click at [780, 477] on button "Confirm" at bounding box center [770, 478] width 106 height 40
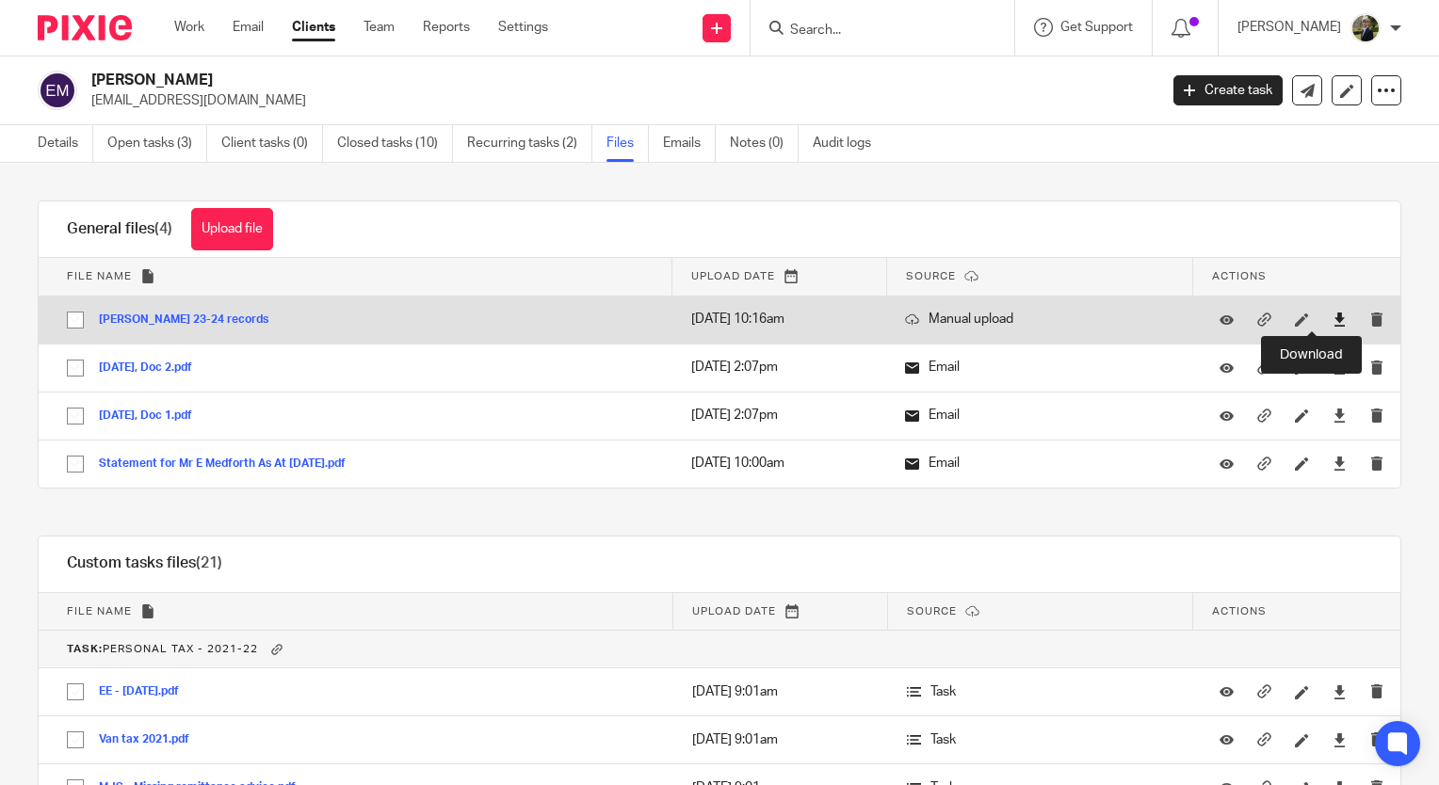
click at [1333, 325] on icon at bounding box center [1340, 320] width 14 height 14
click at [1370, 322] on icon "submit" at bounding box center [1377, 320] width 14 height 14
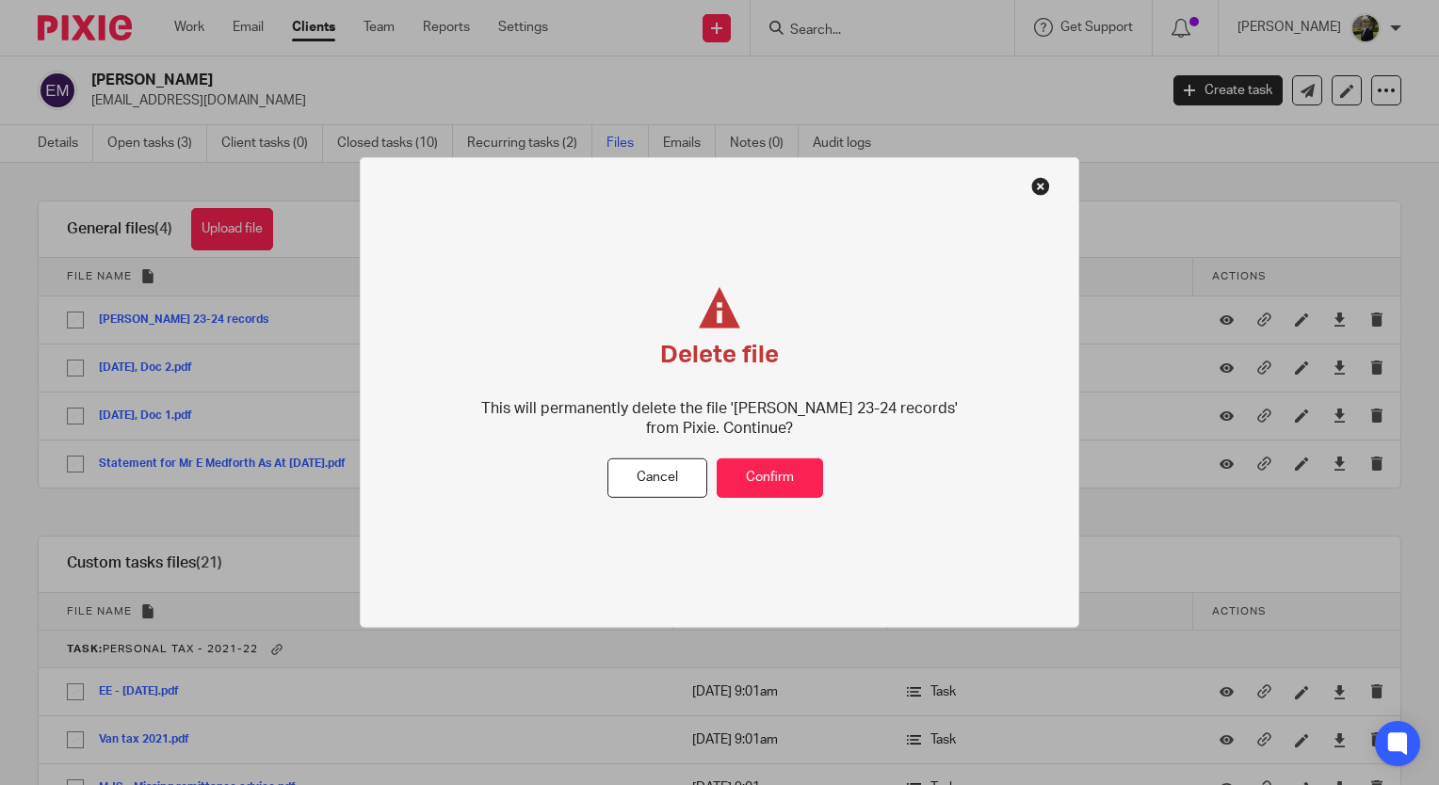
click at [796, 455] on div "Delete file This will permanently delete the file 'Elliott Medforth 23-24 recor…" at bounding box center [719, 372] width 502 height 171
click at [759, 478] on button "Confirm" at bounding box center [770, 478] width 106 height 40
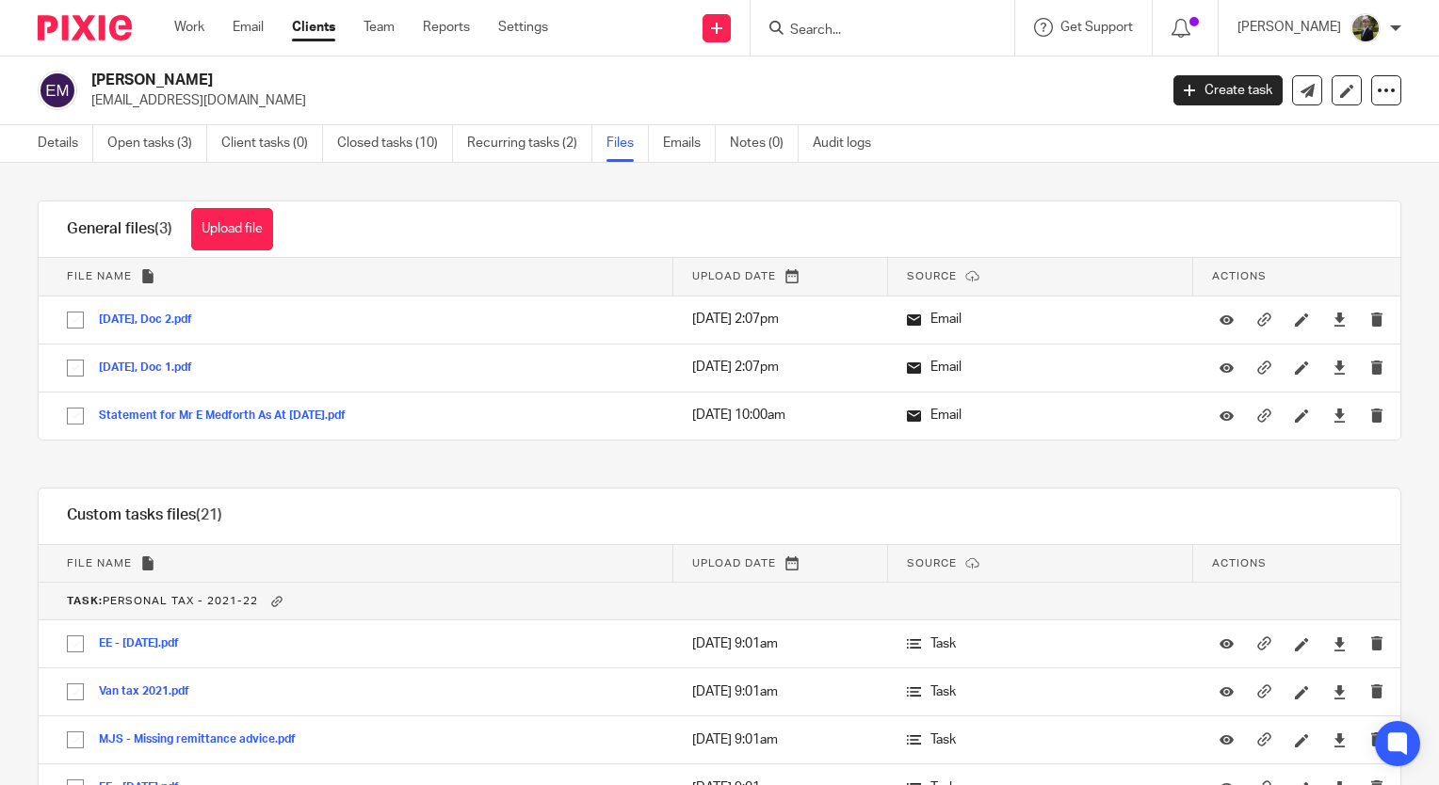
click at [253, 251] on div "General files (3) Upload file Download selected Delete selected" at bounding box center [170, 230] width 263 height 56
click at [237, 237] on button "Upload file" at bounding box center [232, 229] width 82 height 42
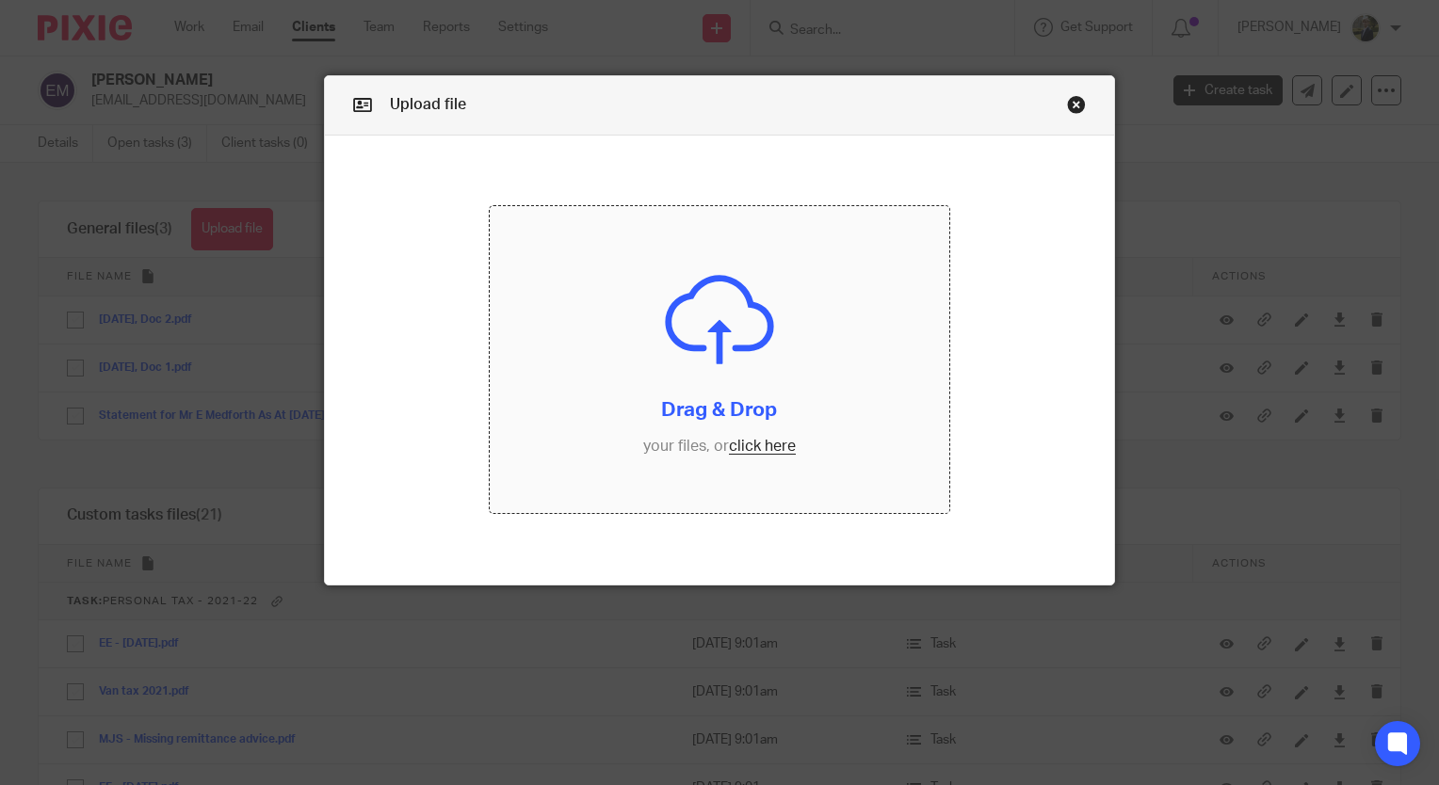
click at [747, 393] on input "file" at bounding box center [719, 359] width 459 height 307
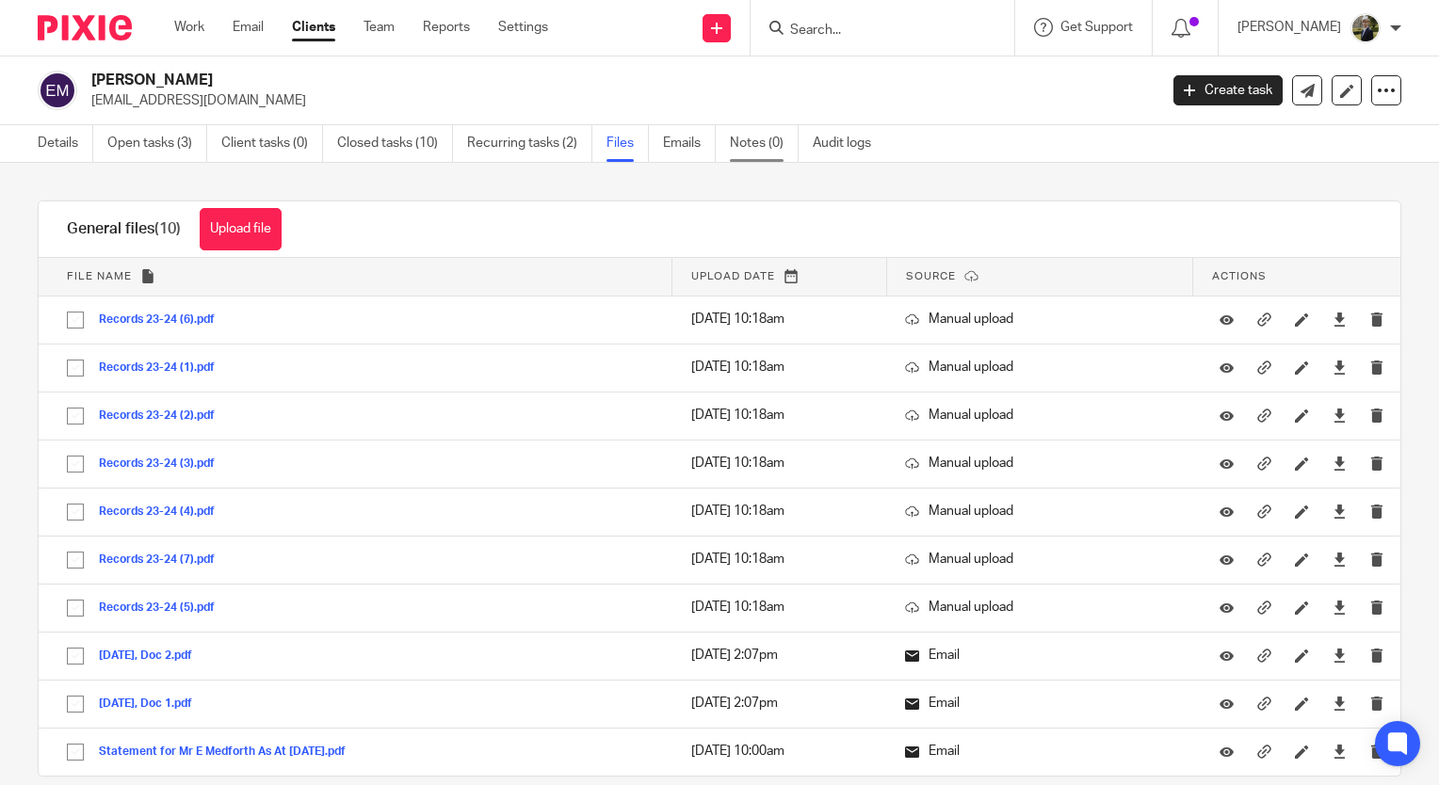
click at [752, 144] on link "Notes (0)" at bounding box center [764, 143] width 69 height 37
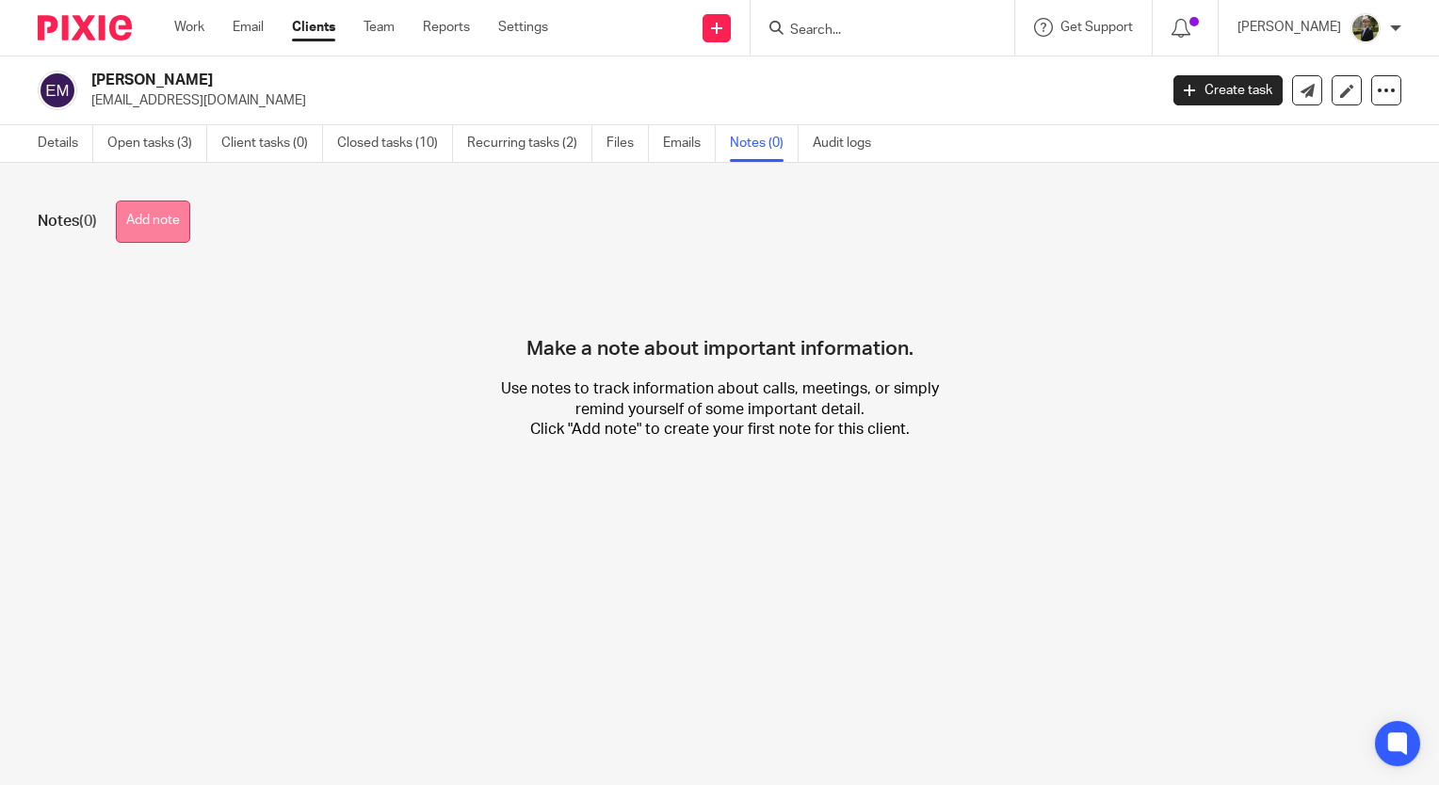
click at [154, 218] on button "Add note" at bounding box center [153, 222] width 74 height 42
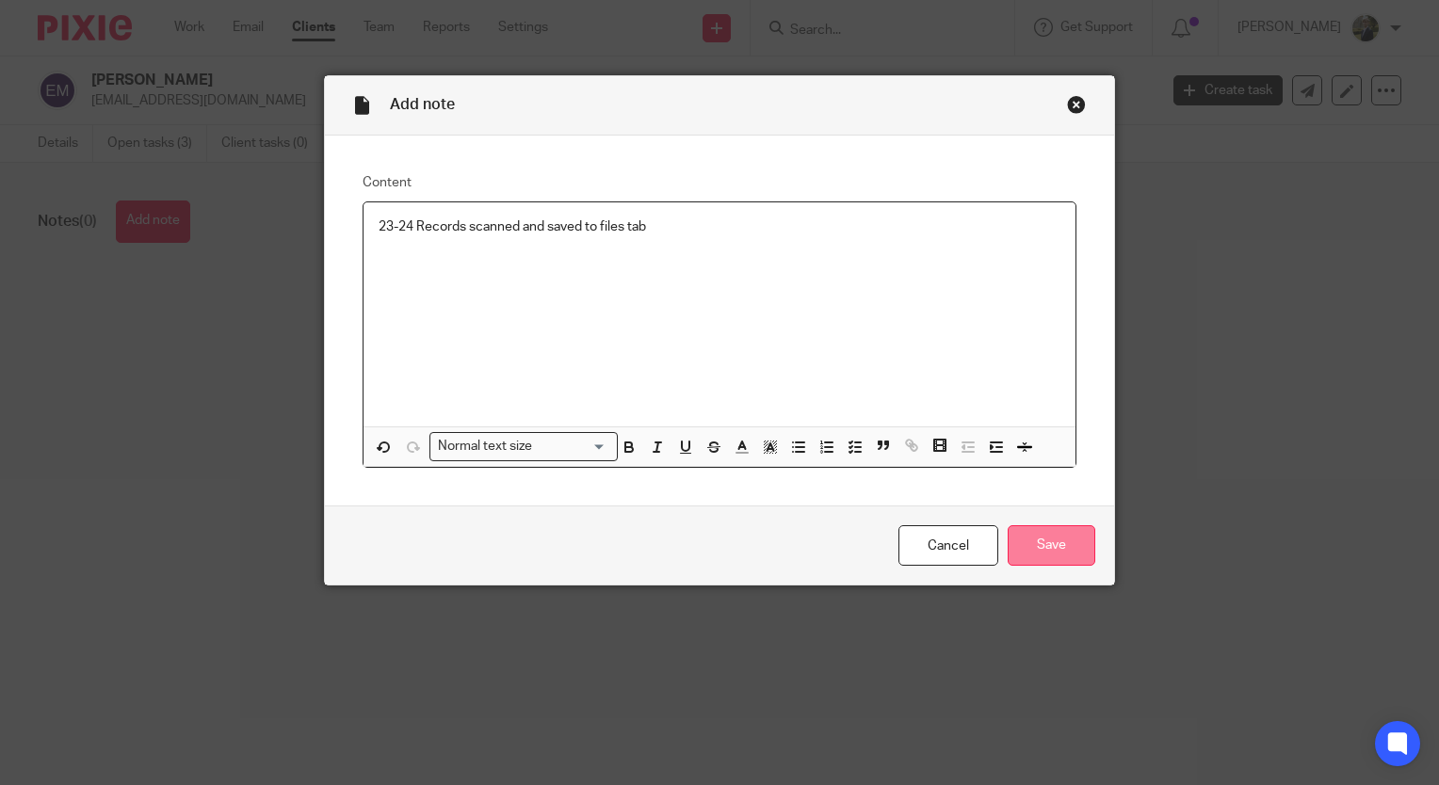
click at [1078, 559] on input "Save" at bounding box center [1052, 546] width 88 height 40
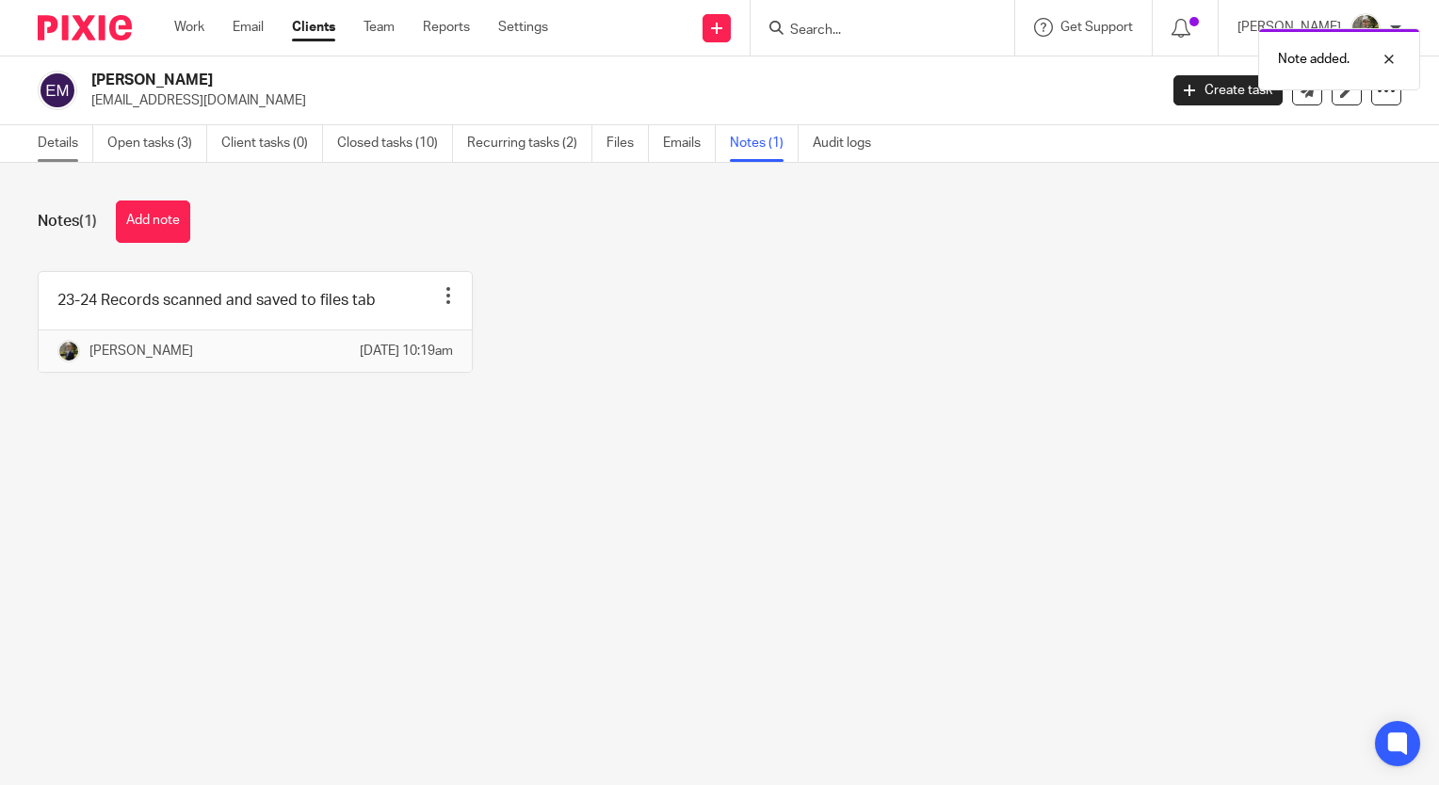
click at [59, 143] on link "Details" at bounding box center [66, 143] width 56 height 37
